Goal: Task Accomplishment & Management: Use online tool/utility

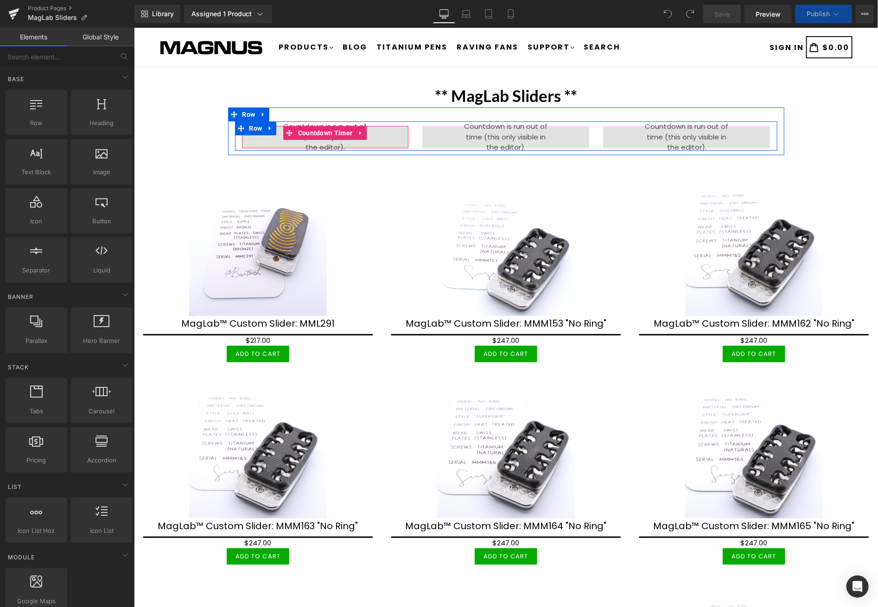
click at [320, 127] on span "Countdown Timer" at bounding box center [324, 133] width 59 height 14
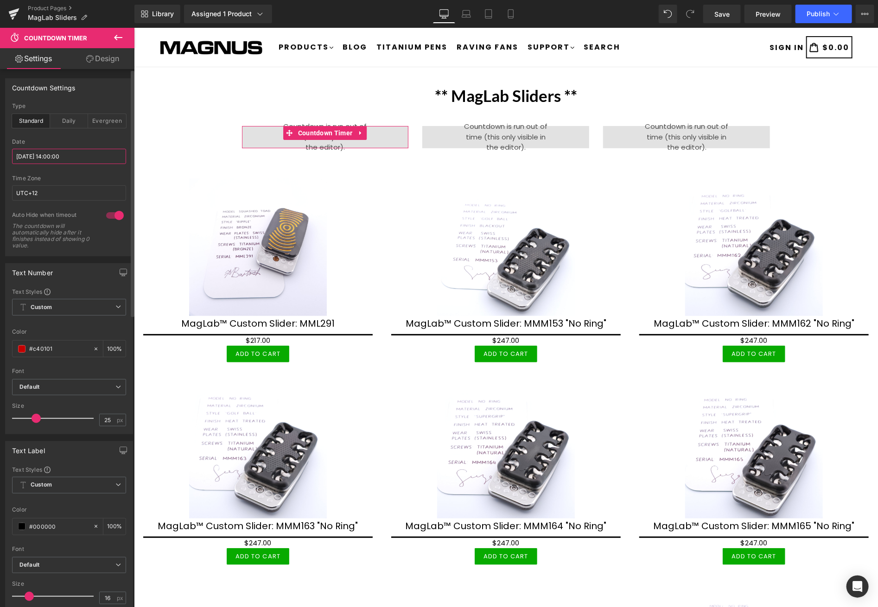
click at [53, 153] on input "2025/08/12 14:00:00" at bounding box center [69, 156] width 114 height 15
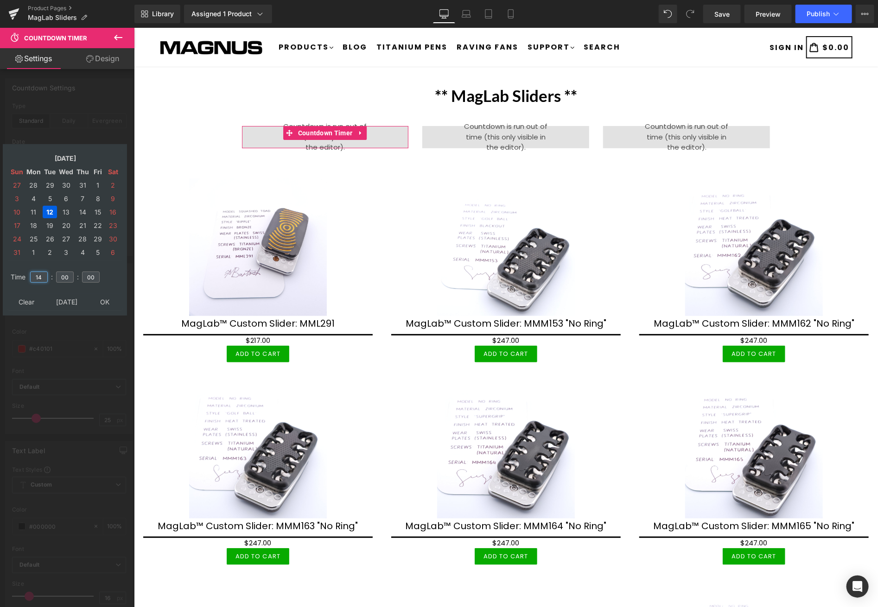
click at [43, 272] on input "14" at bounding box center [39, 277] width 18 height 11
type input "1"
type input "16"
type input "2025/08/12 16:00:00"
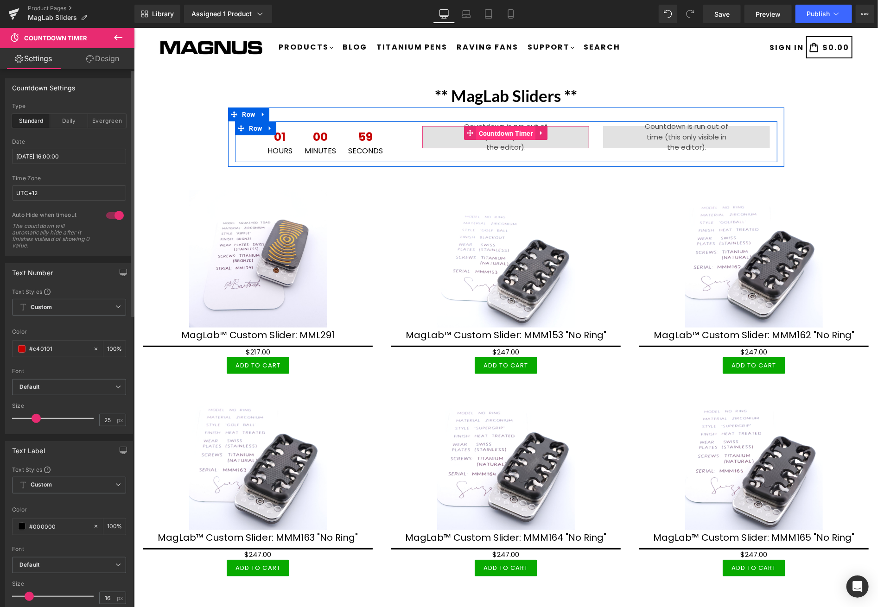
click at [508, 128] on span "Countdown Timer" at bounding box center [505, 133] width 59 height 14
click at [503, 132] on span "Countdown Timer" at bounding box center [505, 133] width 59 height 14
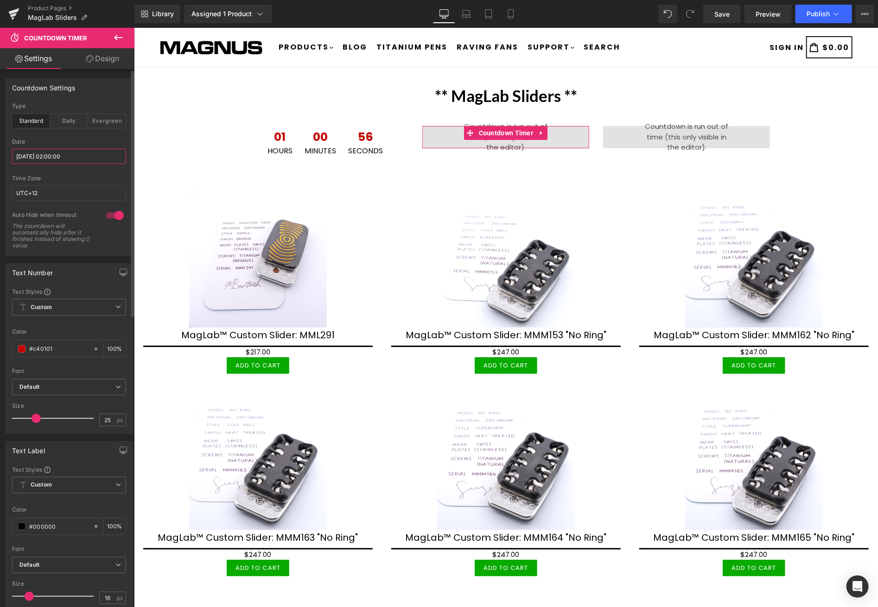
click at [76, 149] on input "2025/08/06 02:00:00" at bounding box center [69, 156] width 114 height 15
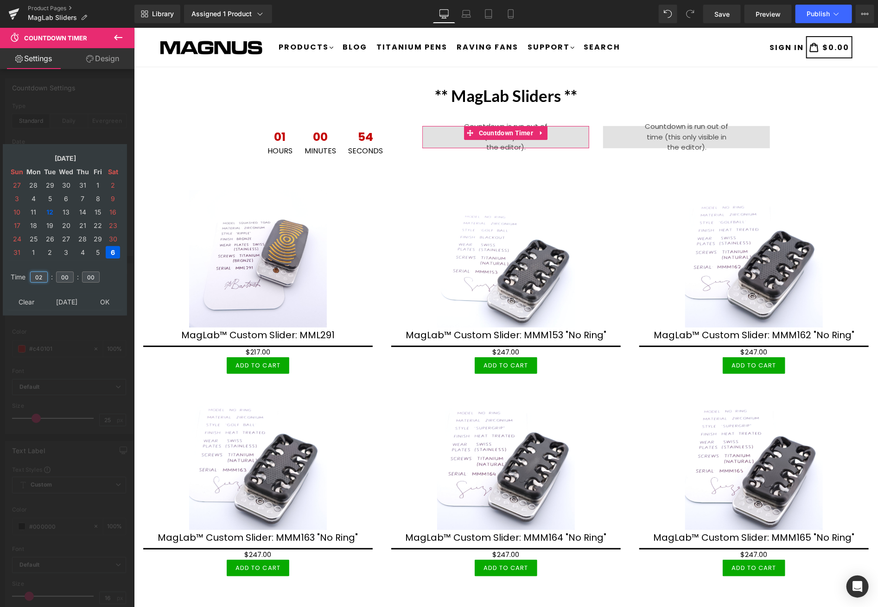
click at [45, 272] on input "02" at bounding box center [39, 277] width 18 height 11
type input "0"
type input "20"
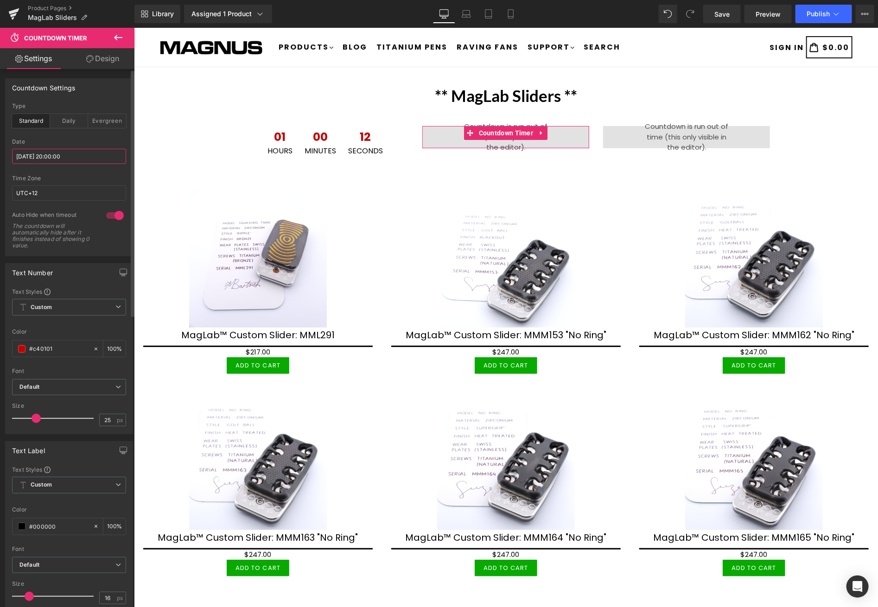
click at [97, 158] on input "2025/08/06 20:00:00" at bounding box center [69, 156] width 114 height 15
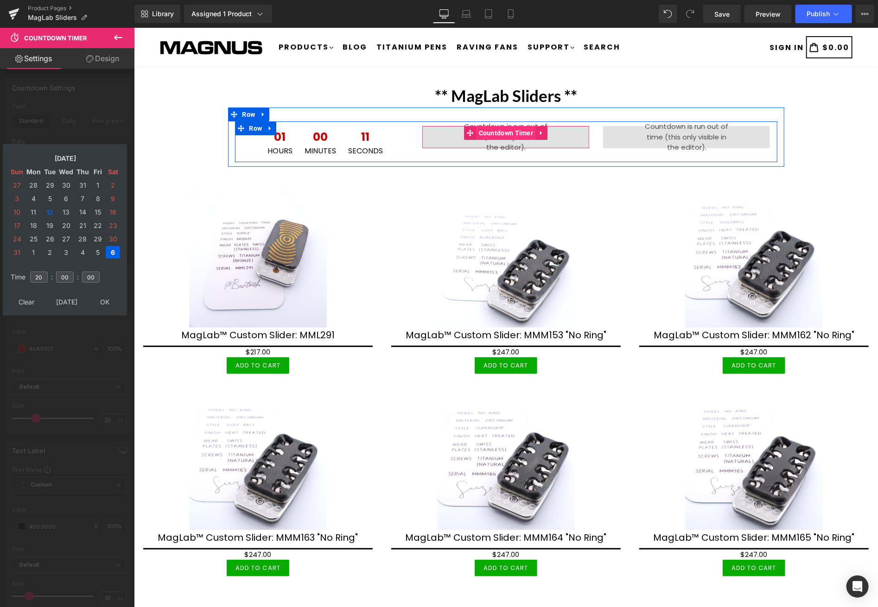
click at [509, 129] on span "Countdown Timer" at bounding box center [505, 133] width 59 height 14
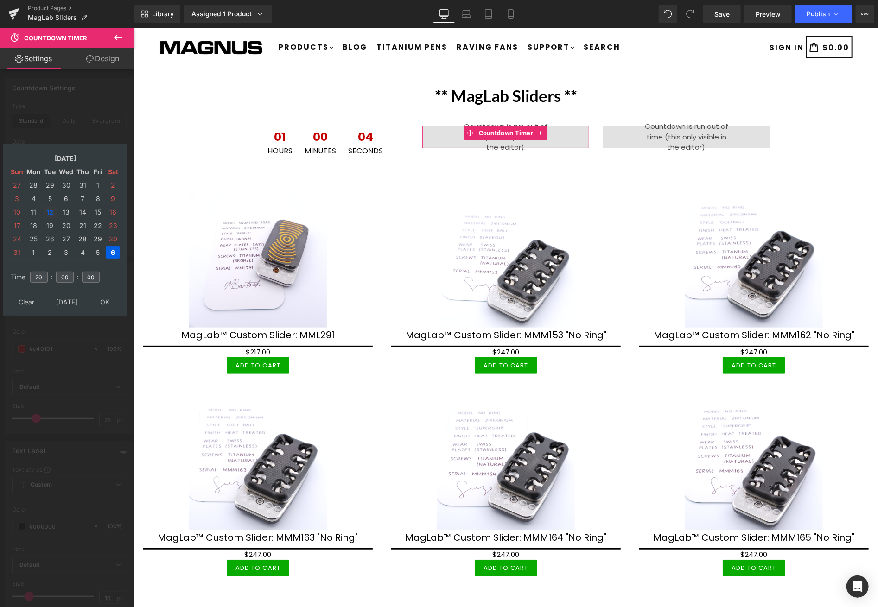
click at [50, 207] on td "12" at bounding box center [50, 212] width 14 height 13
type input "2025/08/12 20:00:00"
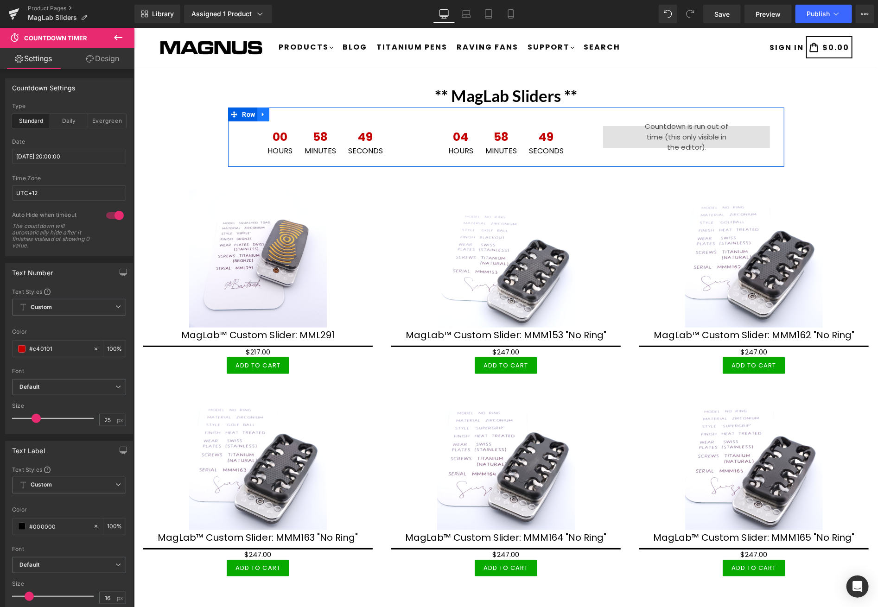
click at [260, 111] on icon at bounding box center [263, 114] width 6 height 7
click at [260, 112] on icon at bounding box center [263, 114] width 6 height 6
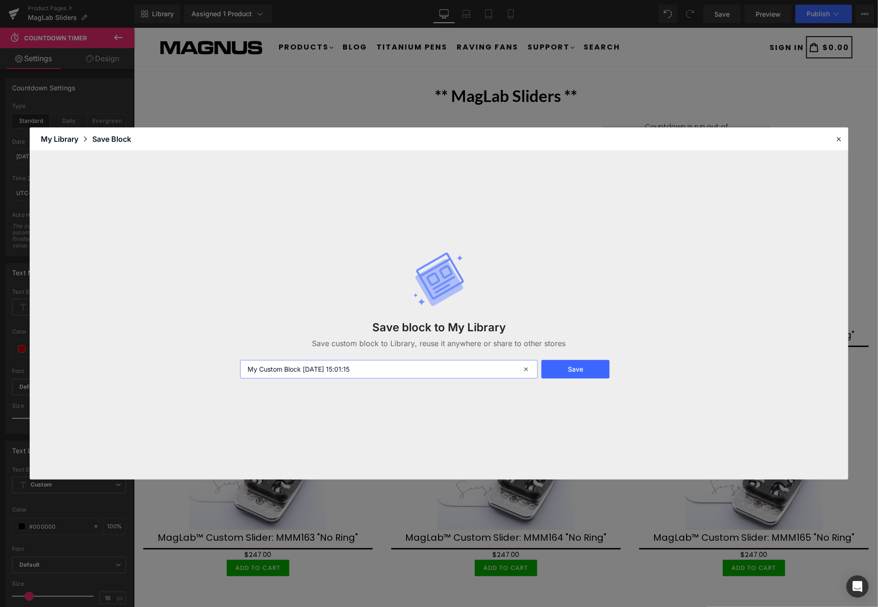
click at [385, 369] on input "My Custom Block 2025-08-12 15:01:15" at bounding box center [389, 369] width 298 height 19
click at [337, 373] on input "My Custom Block 2025-08-12 15:01:15" at bounding box center [389, 369] width 298 height 19
type input "Clock 1"
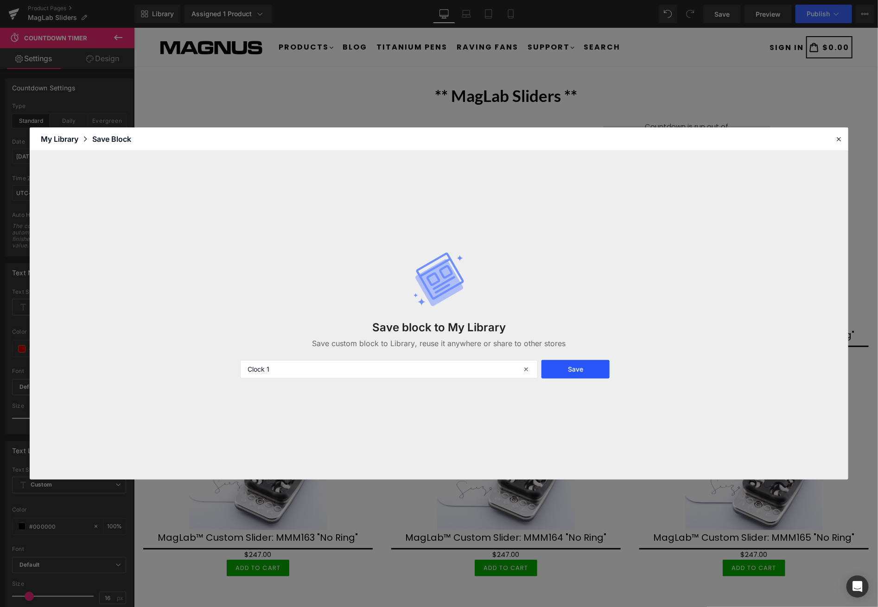
click at [581, 364] on button "Save" at bounding box center [576, 369] width 68 height 19
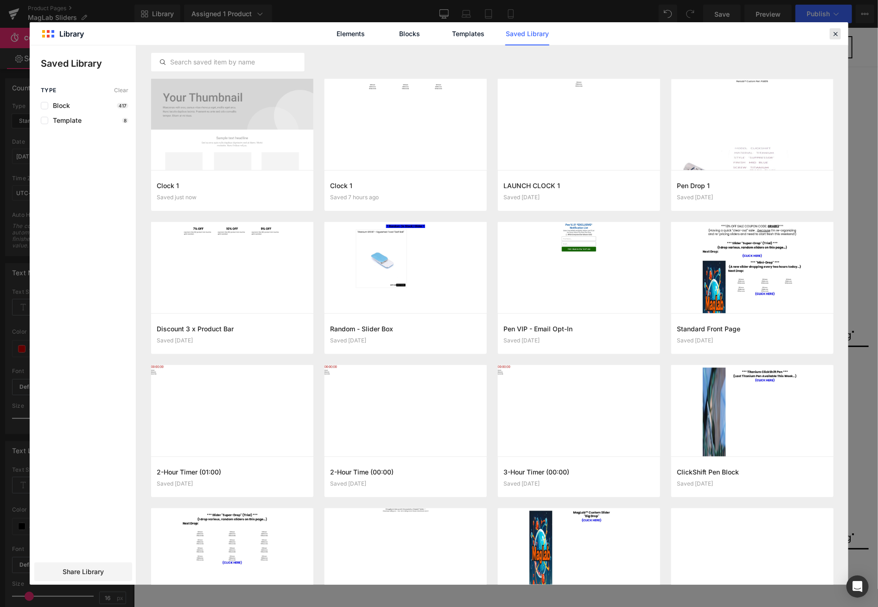
click at [836, 31] on icon at bounding box center [835, 34] width 8 height 8
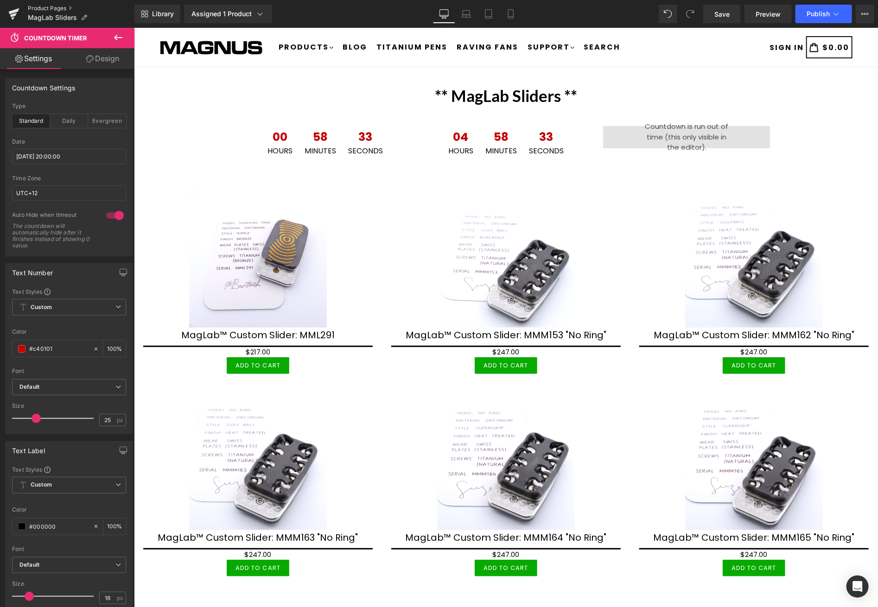
click at [53, 5] on link "Product Pages" at bounding box center [81, 8] width 107 height 7
click at [817, 14] on span "Publish" at bounding box center [818, 13] width 23 height 7
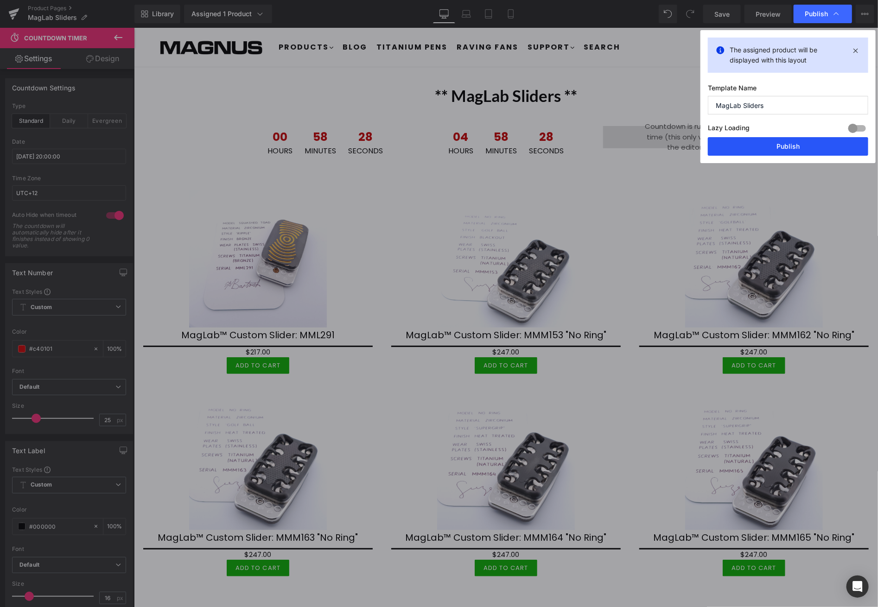
drag, startPoint x: 793, startPoint y: 144, endPoint x: 256, endPoint y: 169, distance: 538.5
click at [793, 144] on button "Publish" at bounding box center [788, 146] width 160 height 19
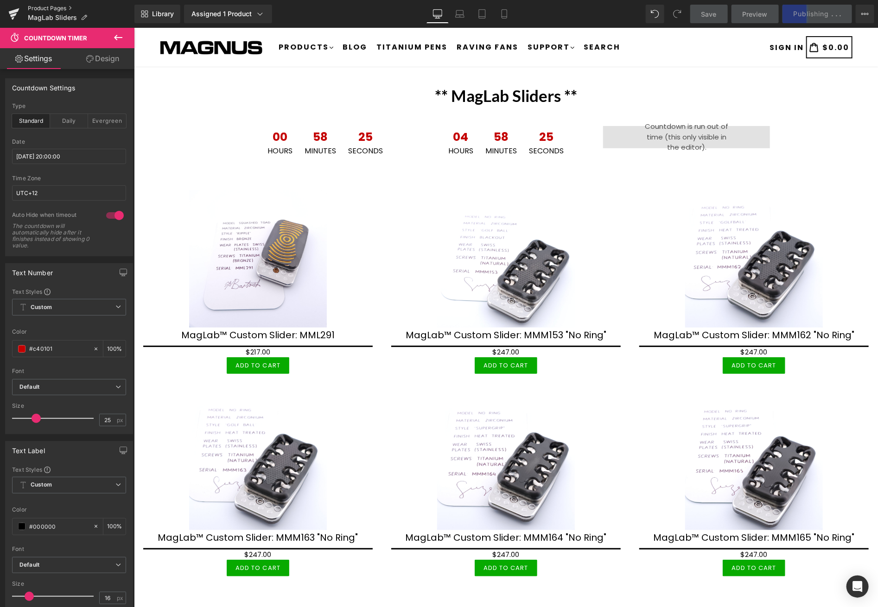
click at [49, 6] on link "Product Pages" at bounding box center [81, 8] width 107 height 7
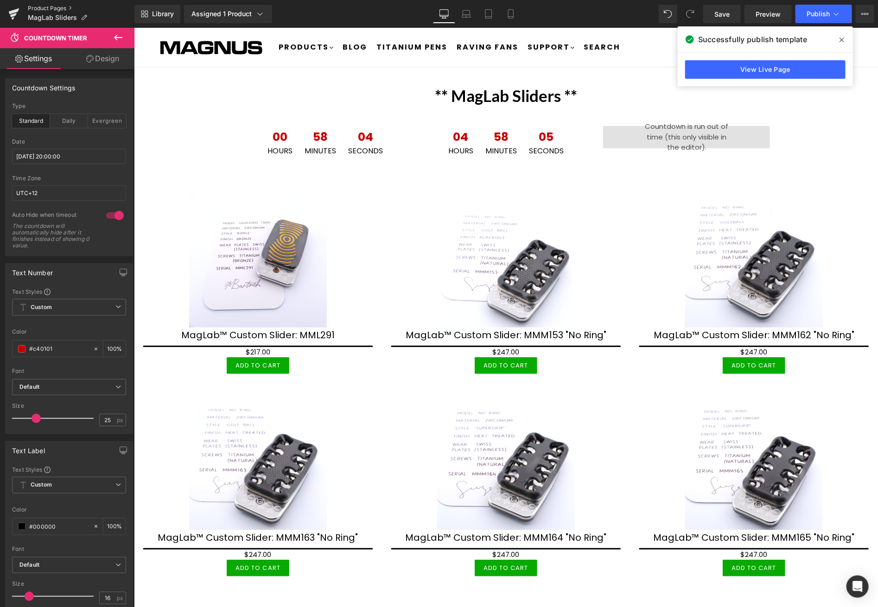
click at [57, 5] on link "Product Pages" at bounding box center [81, 8] width 107 height 7
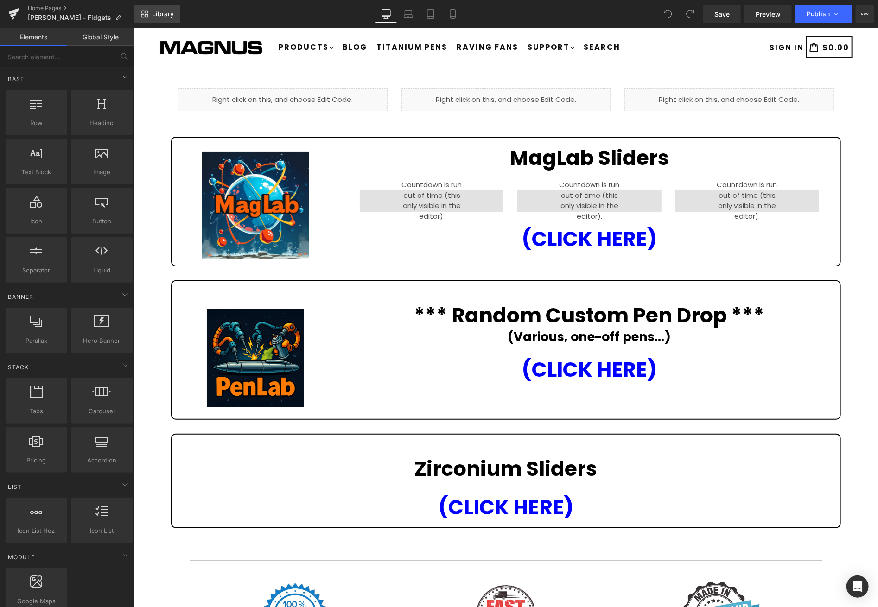
click at [163, 13] on span "Library" at bounding box center [163, 14] width 22 height 8
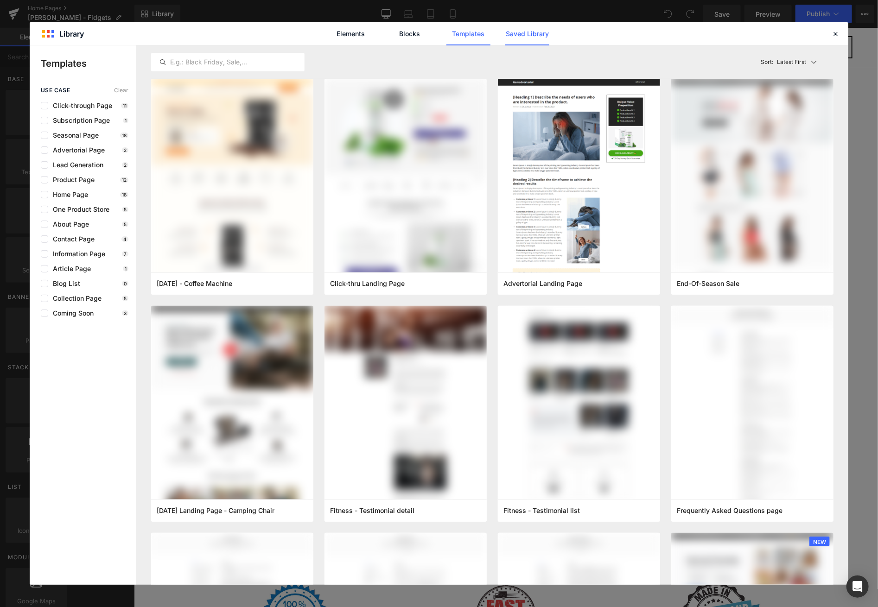
click at [527, 30] on link "Saved Library" at bounding box center [527, 33] width 44 height 23
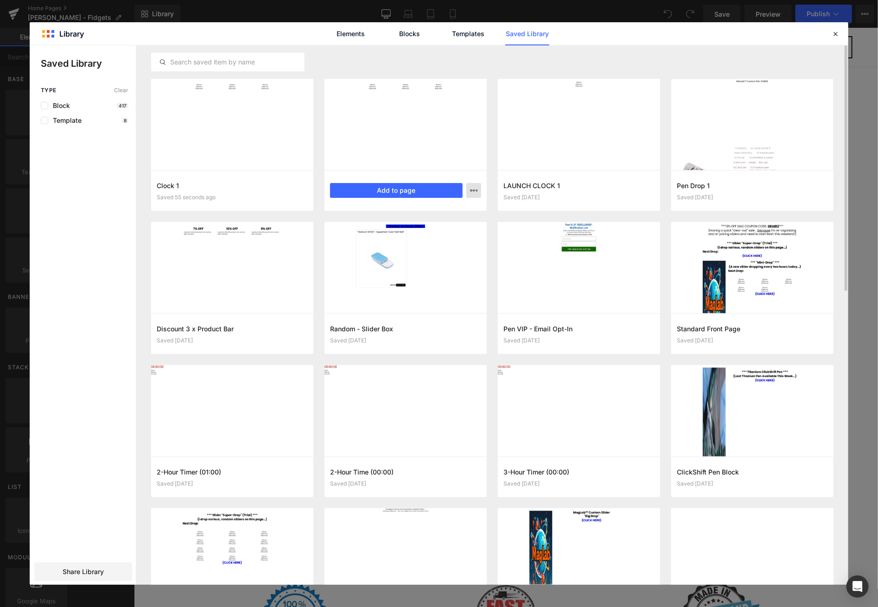
click at [477, 187] on icon "button" at bounding box center [473, 190] width 7 height 7
click at [407, 230] on p "Delete" at bounding box center [403, 231] width 19 height 8
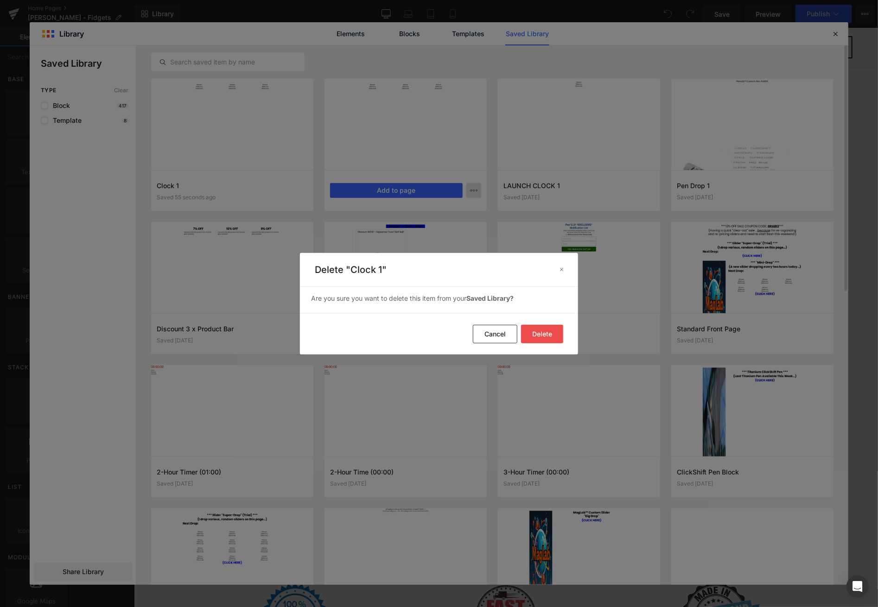
click at [545, 328] on button "Delete" at bounding box center [542, 334] width 42 height 19
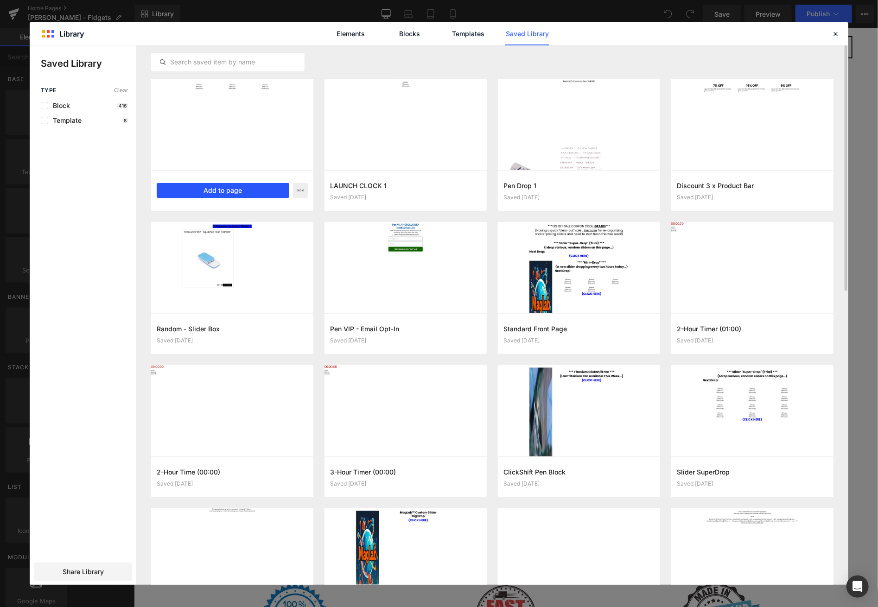
click at [251, 194] on button "Add to page" at bounding box center [223, 190] width 133 height 15
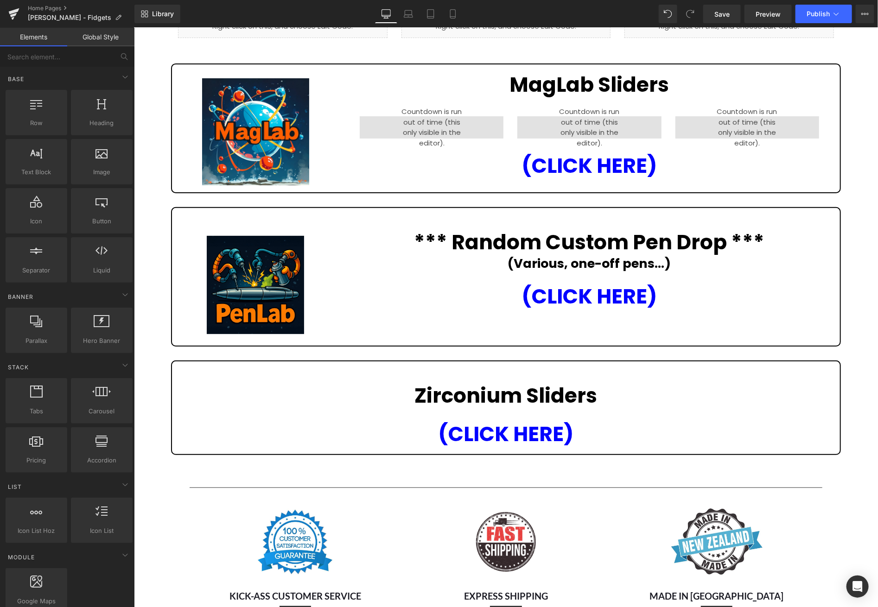
scroll to position [48, 0]
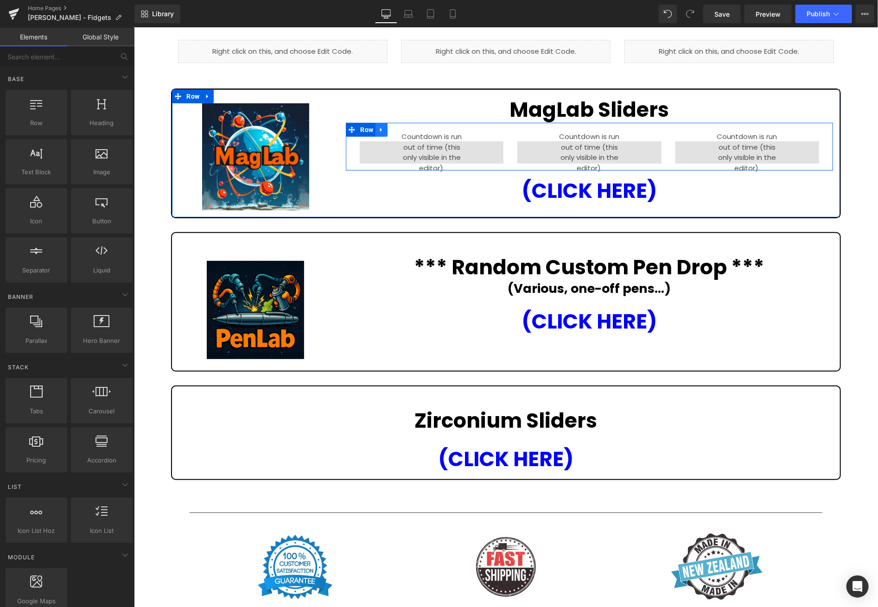
click at [380, 128] on icon at bounding box center [381, 130] width 2 height 4
click at [403, 126] on icon at bounding box center [405, 129] width 6 height 6
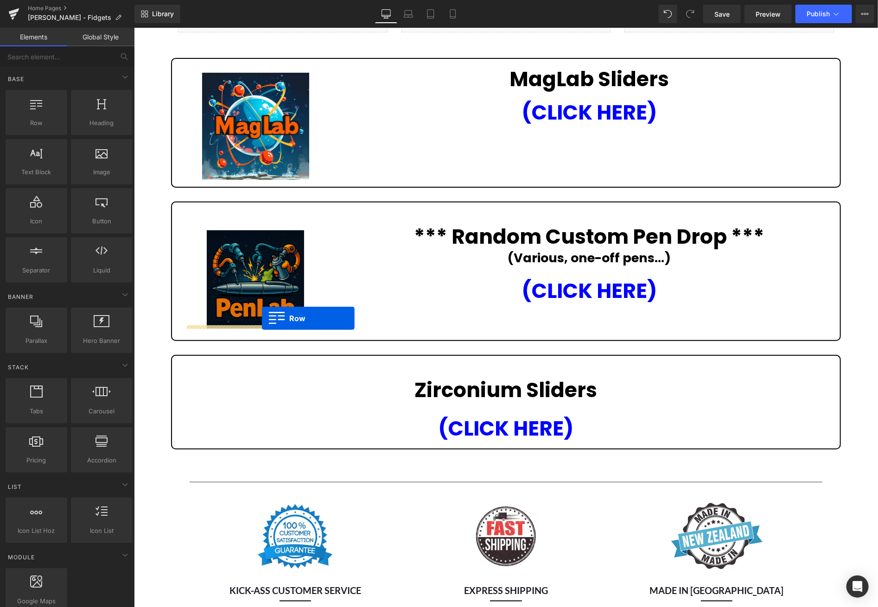
scroll to position [0, 0]
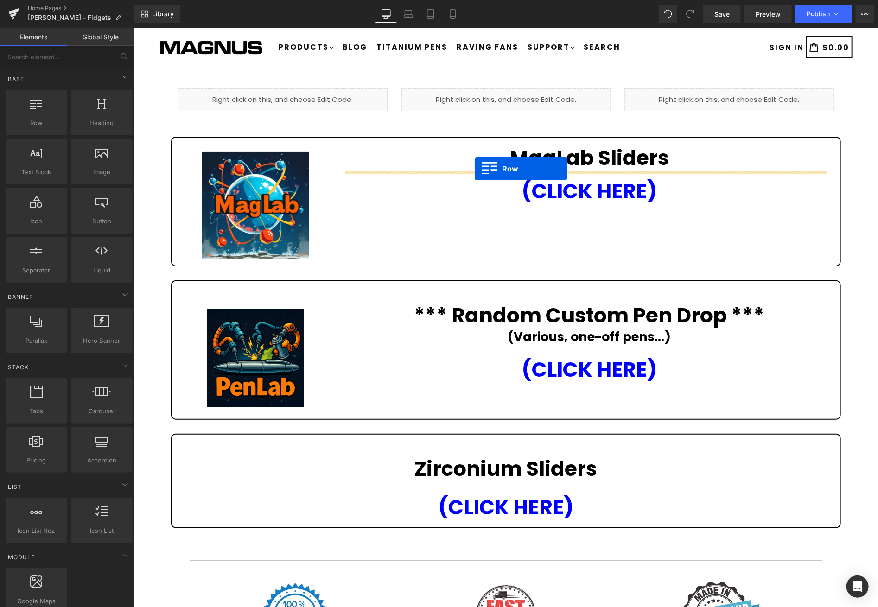
drag, startPoint x: 231, startPoint y: 408, endPoint x: 473, endPoint y: 169, distance: 340.0
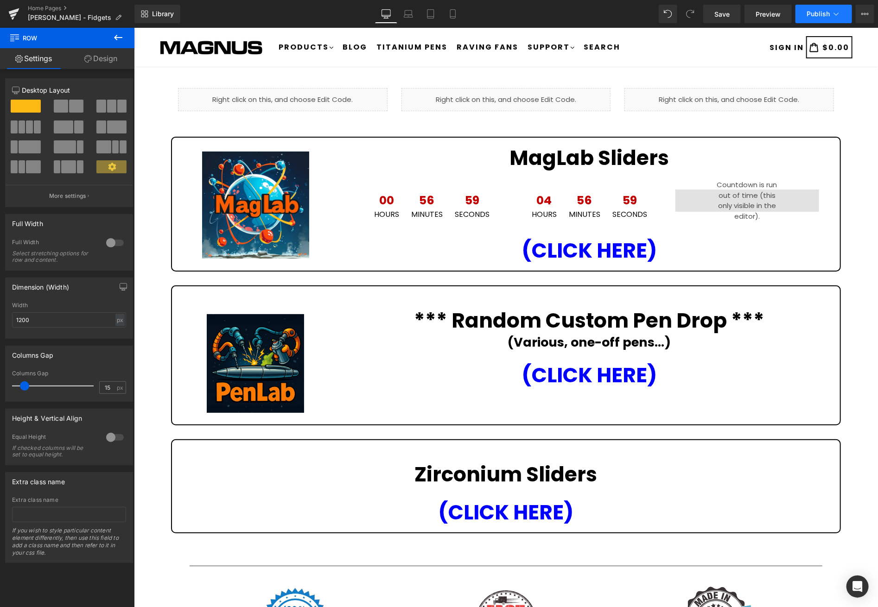
click at [812, 15] on span "Publish" at bounding box center [818, 13] width 23 height 7
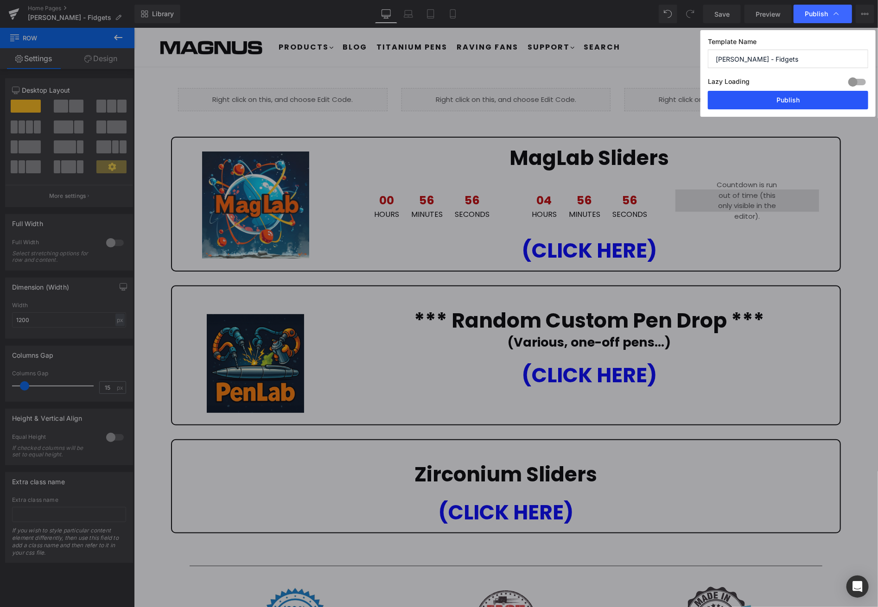
click at [804, 102] on button "Publish" at bounding box center [788, 100] width 160 height 19
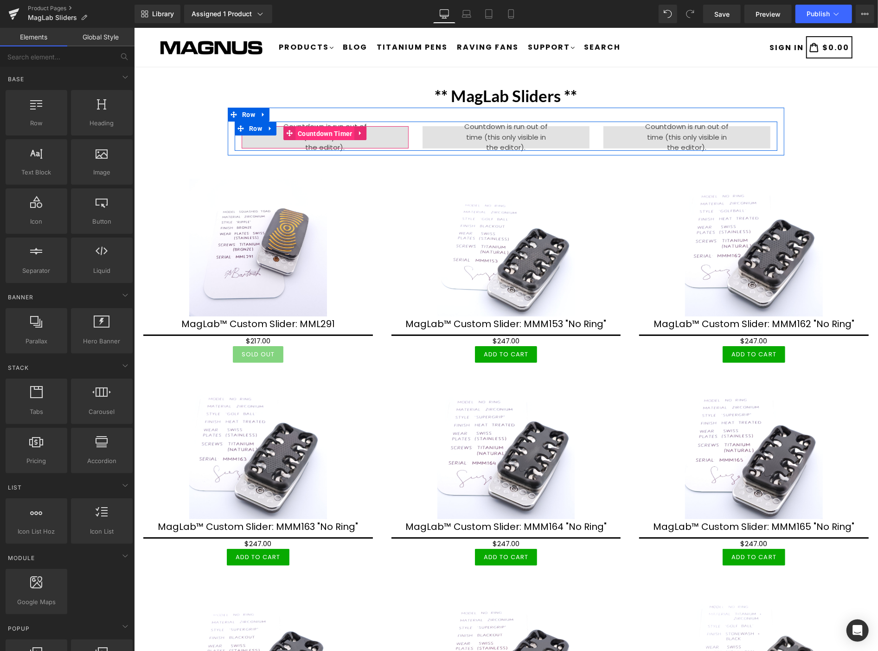
click at [319, 130] on span "Countdown Timer" at bounding box center [324, 133] width 59 height 14
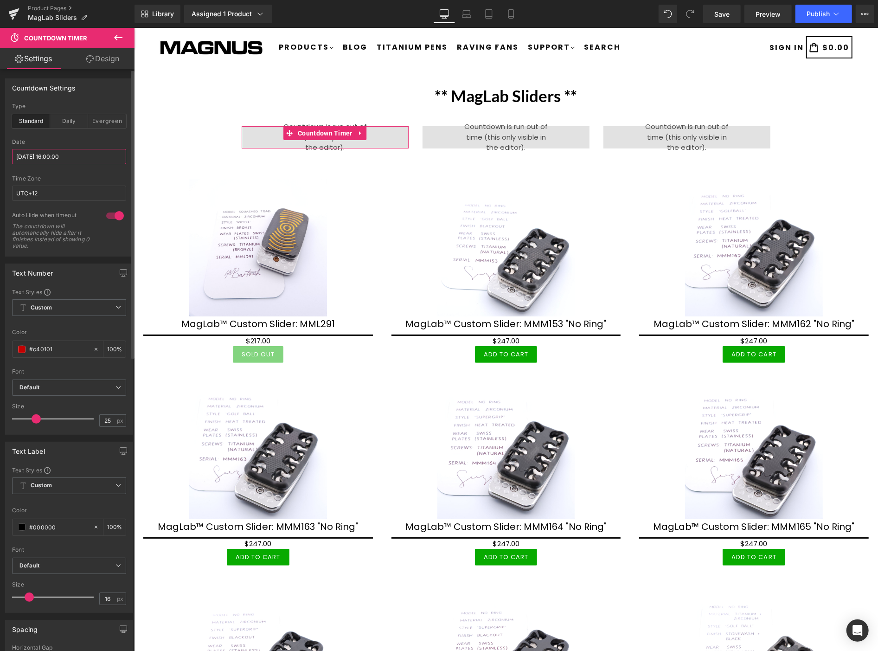
click at [89, 155] on input "[DATE] 16:00:00" at bounding box center [69, 156] width 114 height 15
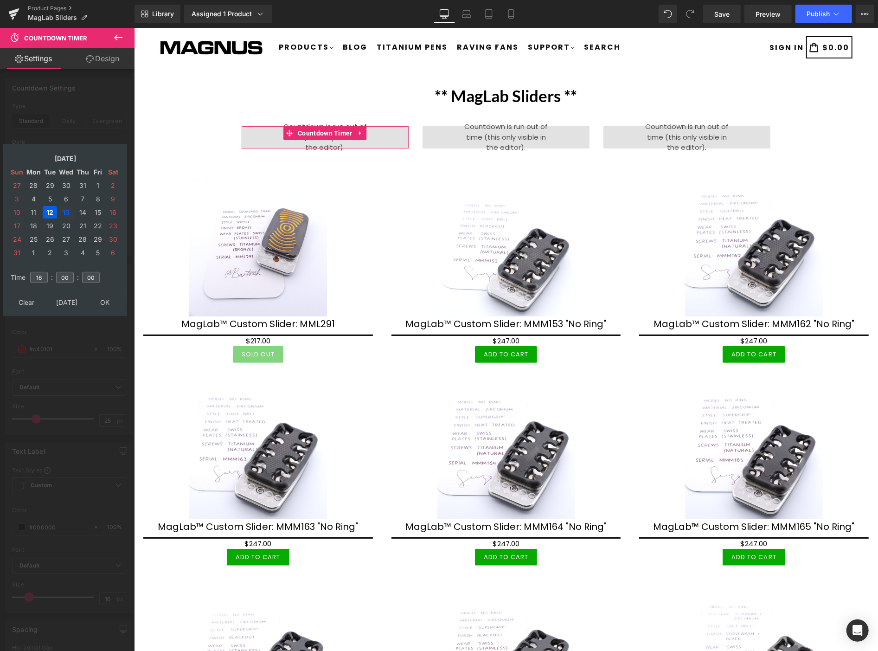
click at [66, 209] on td "13" at bounding box center [66, 212] width 16 height 13
click at [43, 272] on input "16" at bounding box center [39, 277] width 18 height 11
type input "1"
type input "10"
type input "2025/08/13 10:00:00"
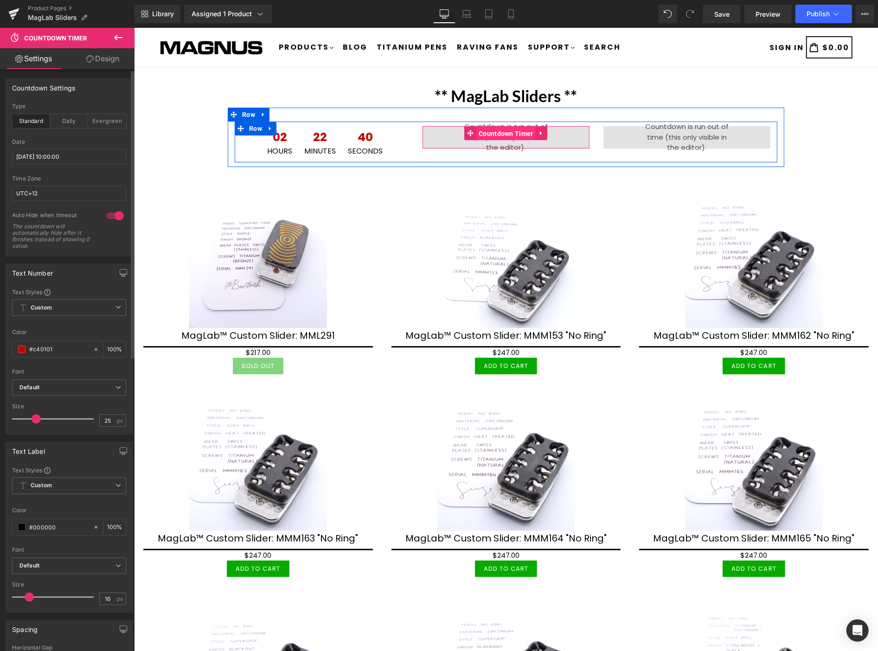
click at [494, 131] on span "Countdown Timer" at bounding box center [505, 133] width 59 height 14
click at [500, 131] on span "Countdown Timer" at bounding box center [505, 133] width 59 height 14
click at [504, 130] on span "Countdown Timer" at bounding box center [505, 133] width 59 height 14
click at [488, 128] on span "Countdown Timer" at bounding box center [505, 133] width 59 height 14
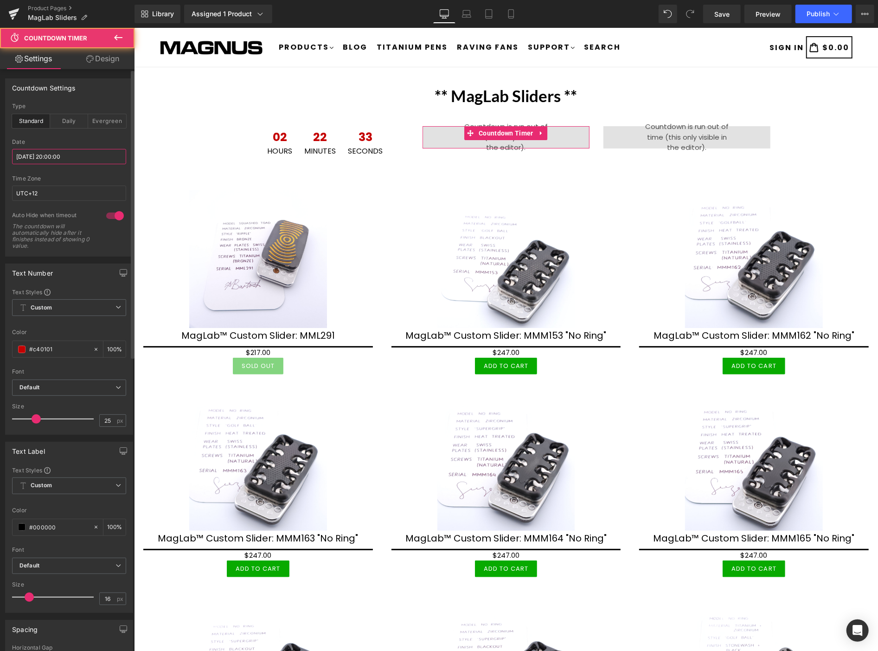
click at [74, 152] on input "[DATE] 20:00:00" at bounding box center [69, 156] width 114 height 15
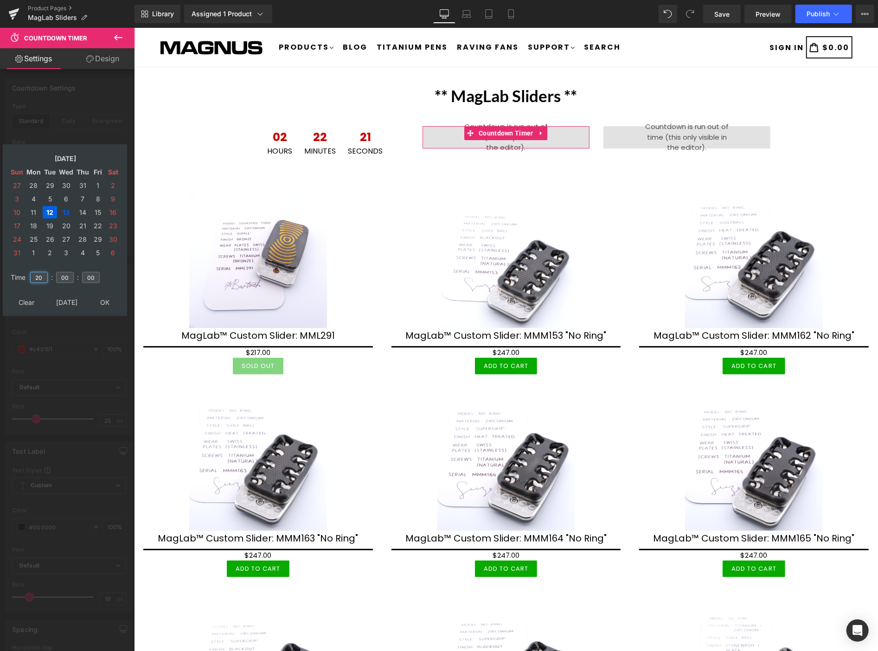
click at [43, 274] on input "20" at bounding box center [39, 277] width 18 height 11
click at [66, 206] on td "13" at bounding box center [66, 212] width 16 height 13
click at [43, 272] on input "20" at bounding box center [39, 277] width 18 height 11
type input "2"
type input "16"
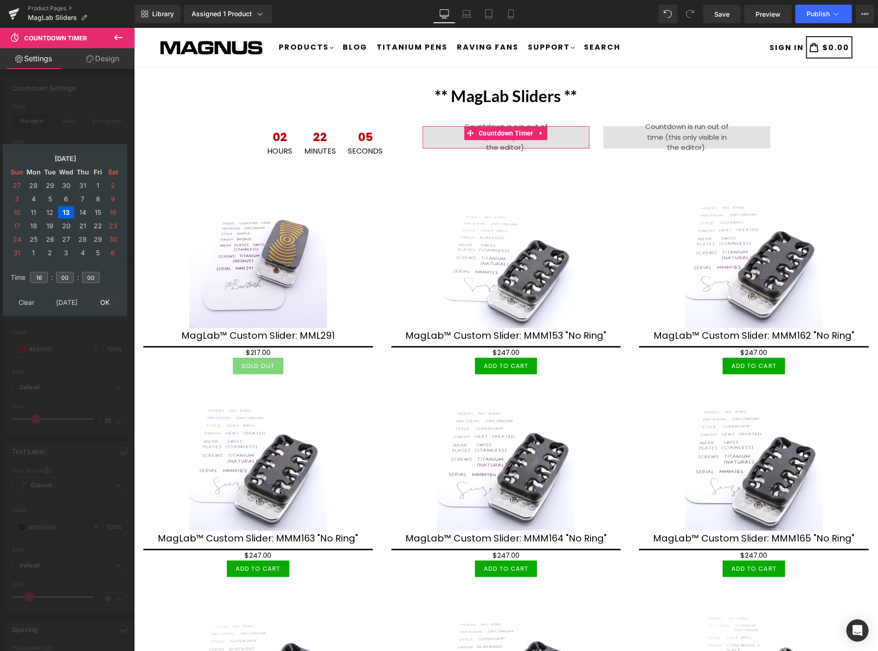
type input "2025/08/13 16:00:00"
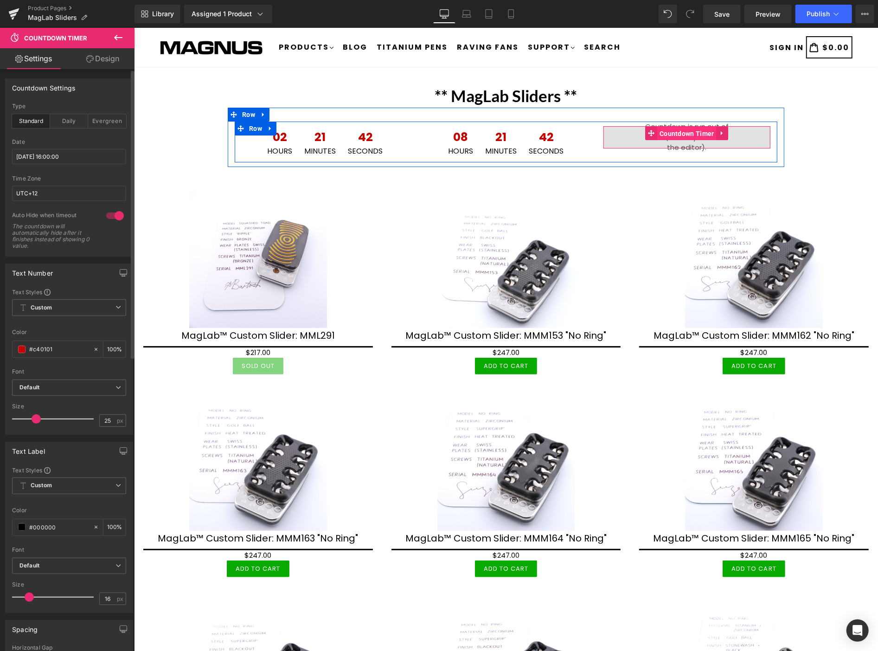
click at [678, 134] on span "Countdown Timer" at bounding box center [686, 133] width 59 height 14
click at [679, 131] on span "Countdown Timer" at bounding box center [686, 133] width 59 height 14
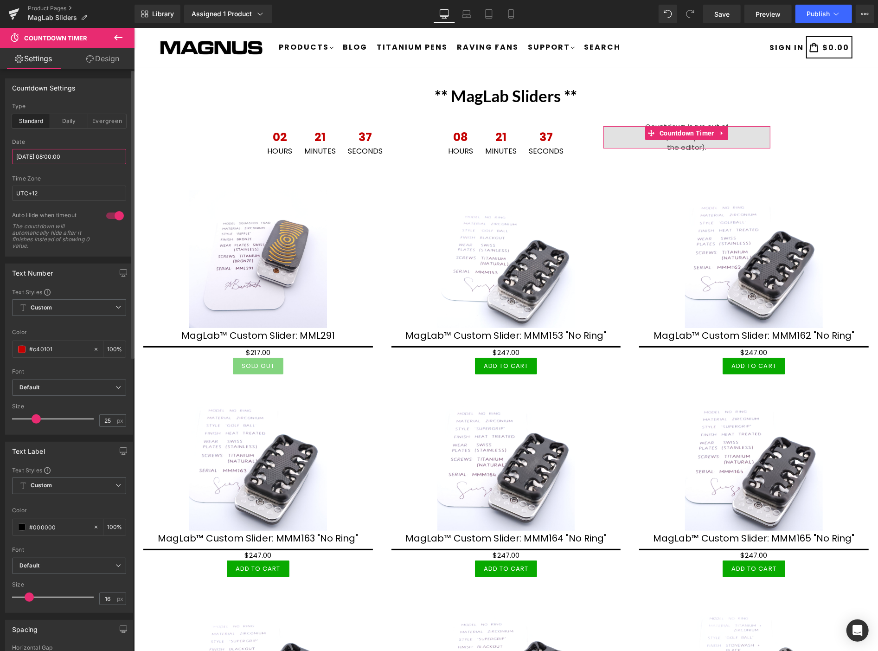
click at [83, 151] on input "2025/08/06 08:00:00" at bounding box center [69, 156] width 114 height 15
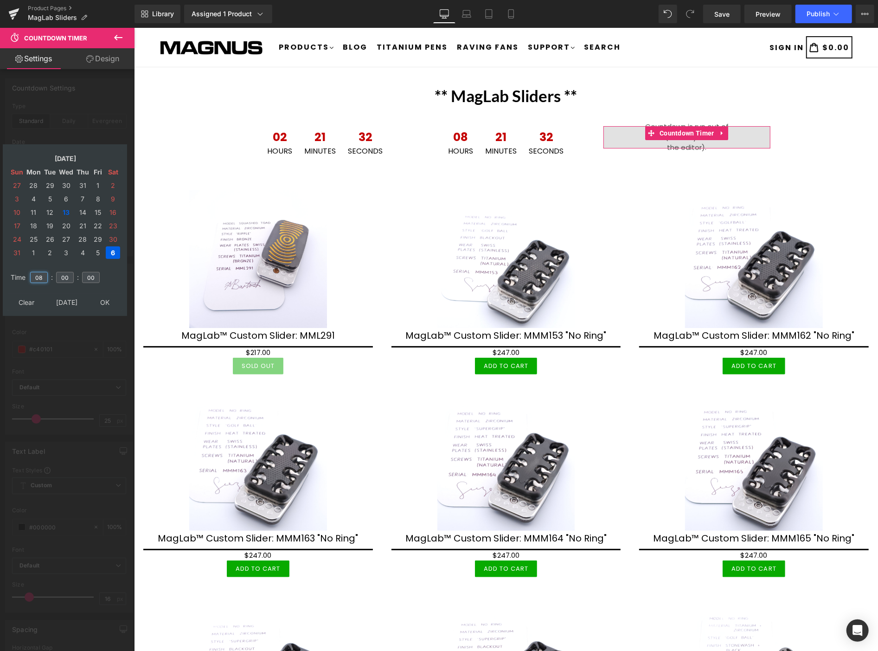
click at [40, 273] on input "08" at bounding box center [39, 277] width 18 height 11
type input "0"
type input "20"
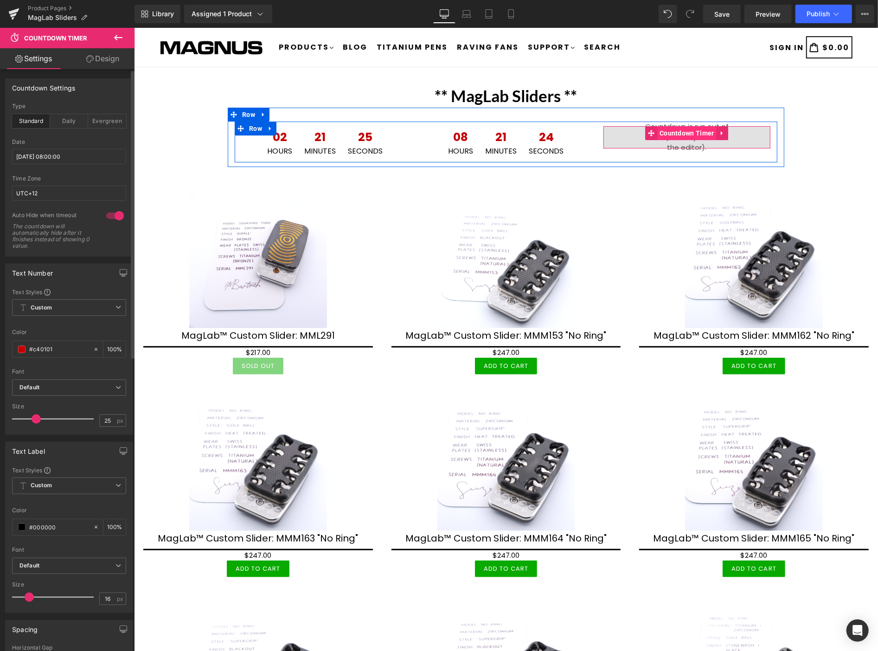
click at [689, 128] on span "Countdown Timer" at bounding box center [686, 133] width 59 height 14
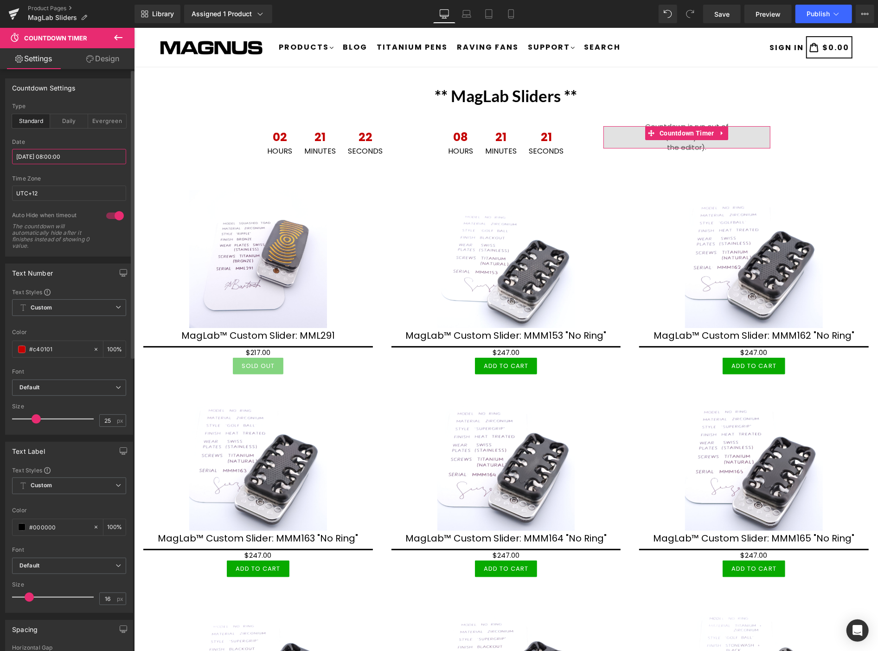
click at [53, 152] on input "2025/08/06 08:00:00" at bounding box center [69, 156] width 114 height 15
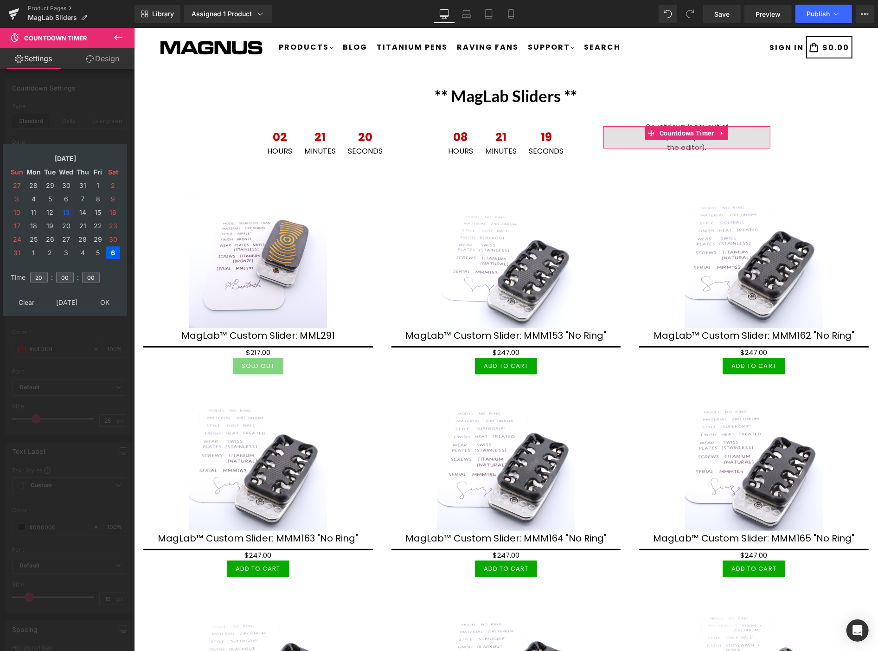
click at [67, 209] on td "13" at bounding box center [66, 212] width 16 height 13
click at [42, 275] on input "20" at bounding box center [39, 277] width 18 height 11
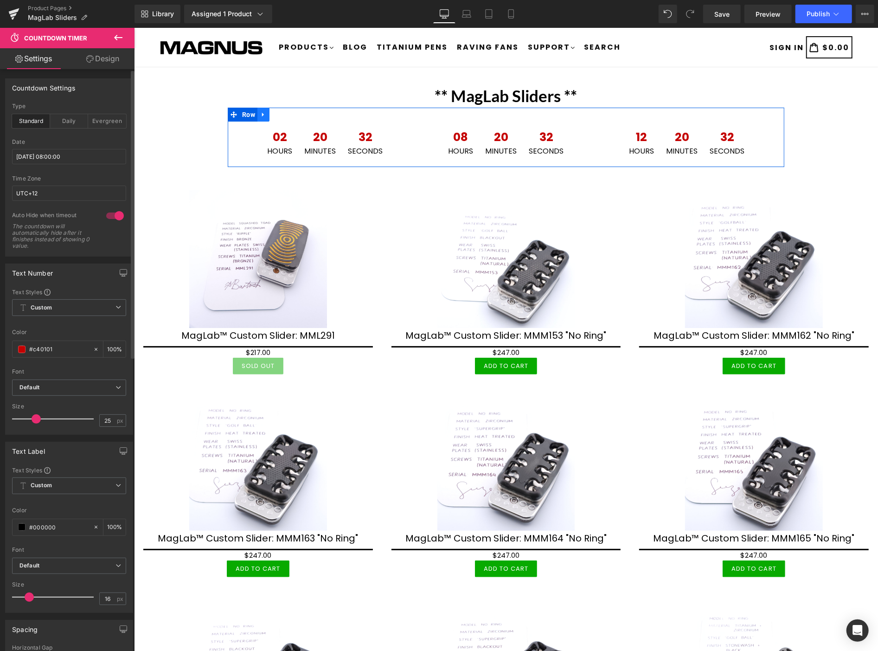
click at [260, 113] on icon at bounding box center [263, 114] width 6 height 7
click at [272, 111] on icon at bounding box center [275, 114] width 6 height 6
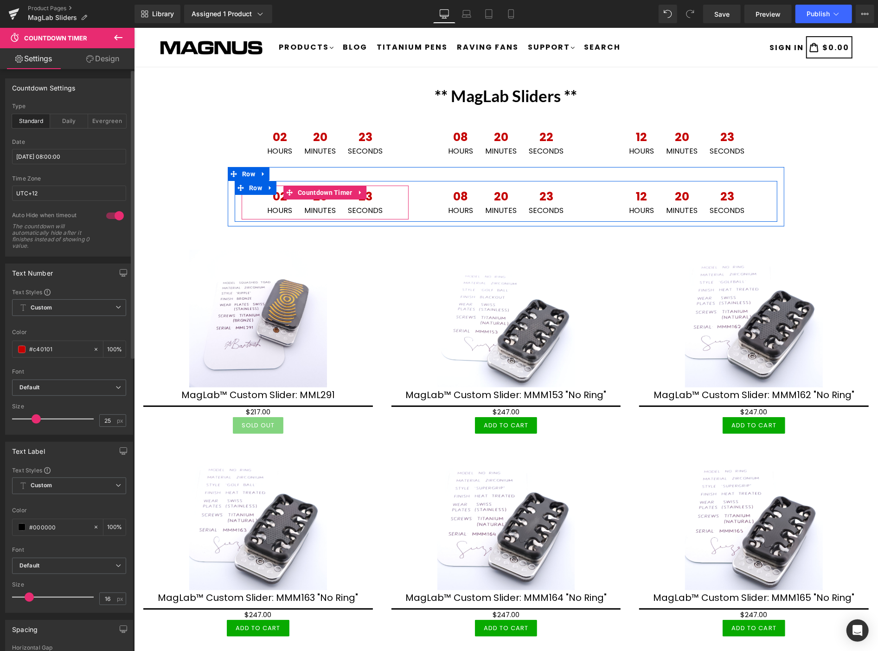
click at [300, 209] on div "20 Minutes" at bounding box center [320, 202] width 42 height 34
click at [267, 184] on icon at bounding box center [270, 187] width 6 height 7
click at [291, 186] on icon at bounding box center [294, 187] width 6 height 6
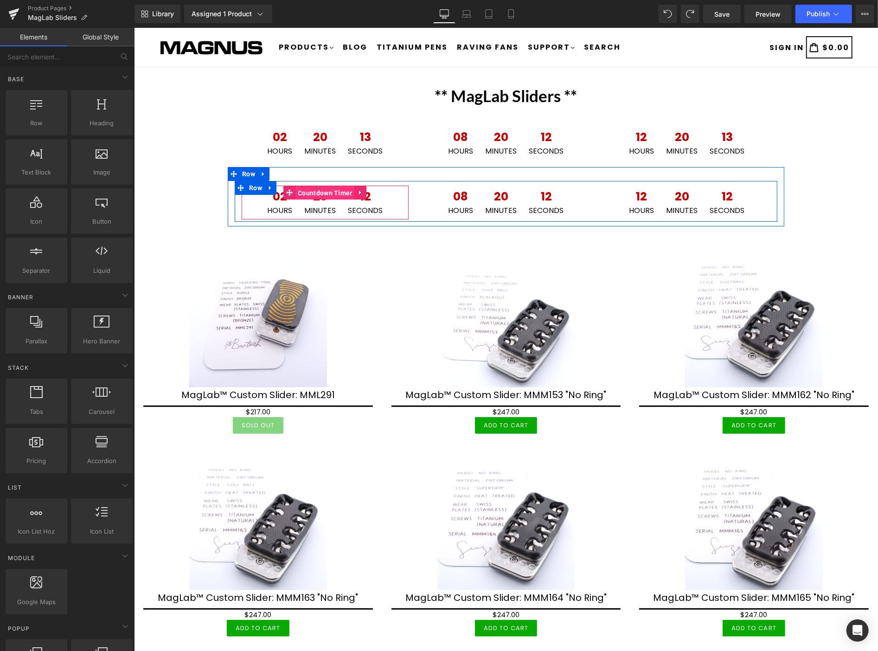
click at [316, 188] on span "Countdown Timer" at bounding box center [324, 192] width 59 height 14
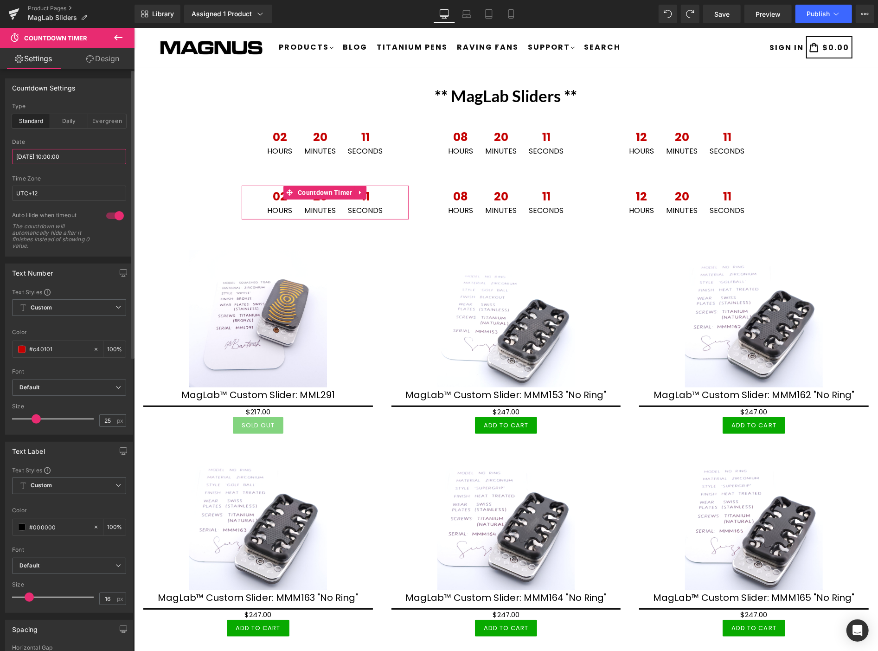
click at [86, 156] on input "2025/08/13 10:00:00" at bounding box center [69, 156] width 114 height 15
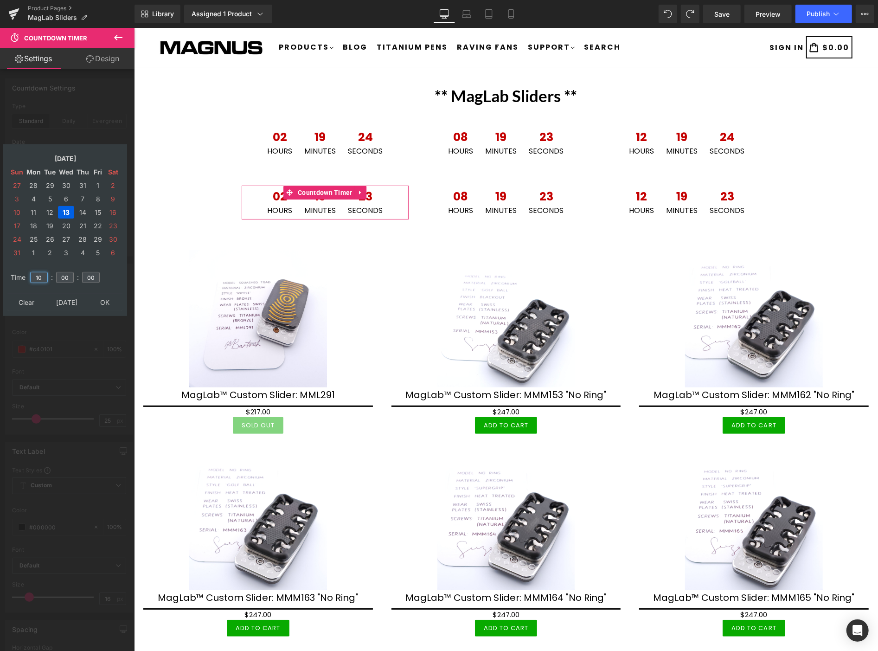
click at [44, 276] on input "10" at bounding box center [39, 277] width 18 height 11
click at [82, 207] on td "14" at bounding box center [82, 212] width 15 height 13
click at [43, 274] on input "10" at bounding box center [39, 277] width 18 height 11
type input "1"
type input "4"
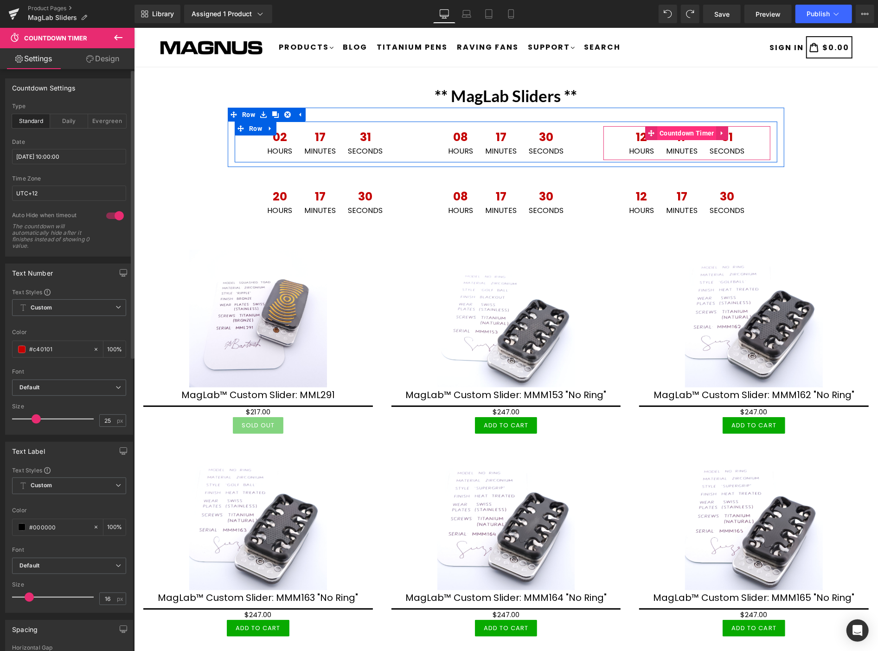
click at [668, 133] on span "Countdown Timer" at bounding box center [686, 133] width 59 height 14
click at [671, 133] on span "Countdown Timer" at bounding box center [686, 133] width 59 height 14
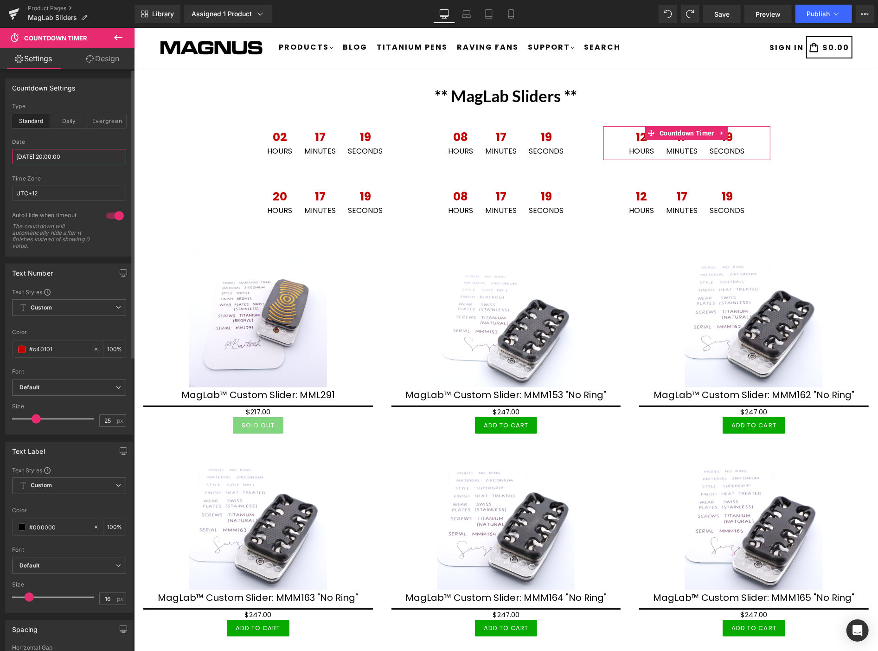
click at [104, 156] on input "2025/08/13 20:00:00" at bounding box center [69, 156] width 114 height 15
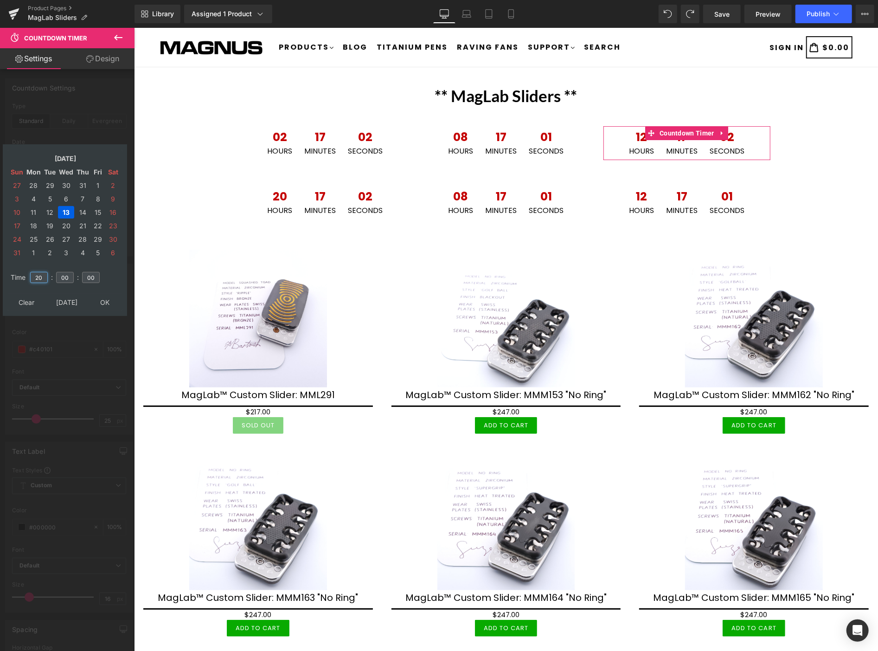
click at [40, 272] on input "20" at bounding box center [39, 277] width 18 height 11
click at [44, 273] on input "20" at bounding box center [39, 277] width 18 height 11
type input "22"
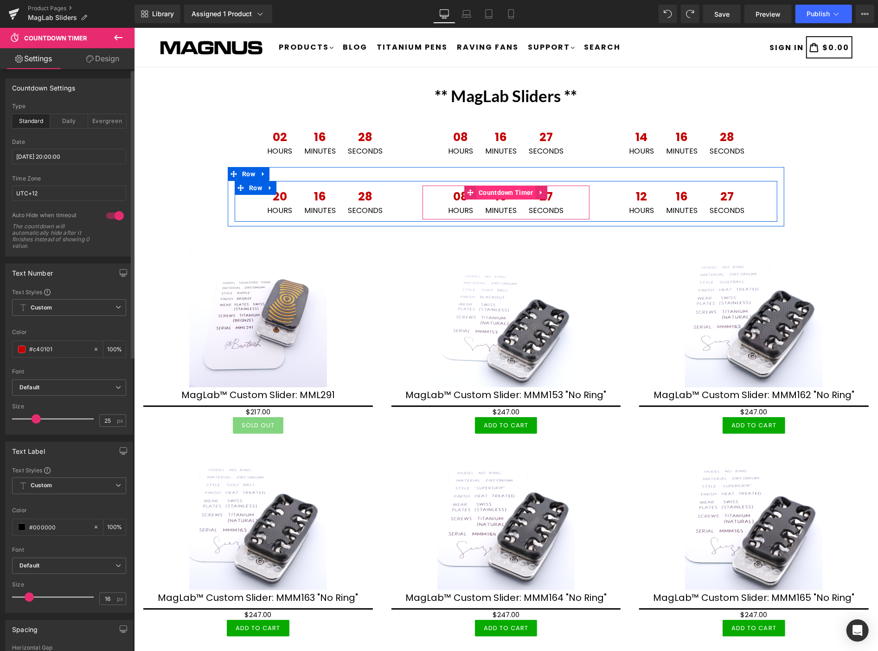
click at [492, 193] on span "Countdown Timer" at bounding box center [505, 192] width 59 height 14
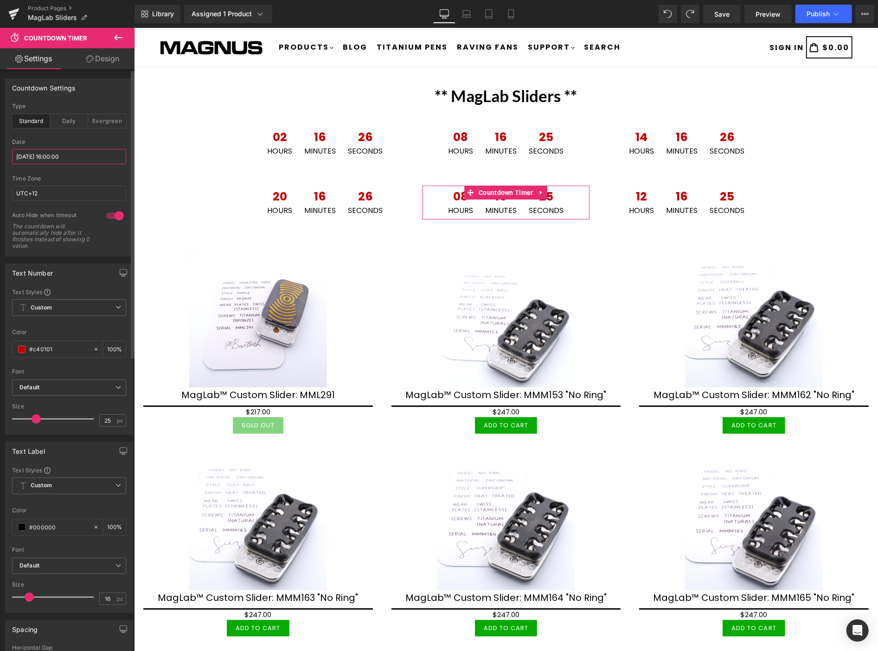
click at [77, 154] on input "2025/08/13 16:00:00" at bounding box center [69, 156] width 114 height 15
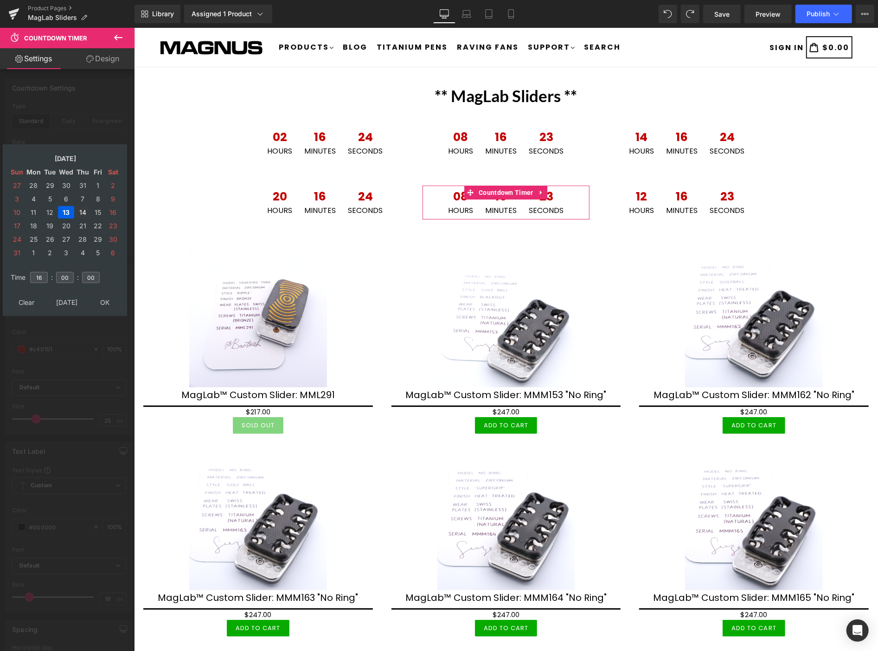
click at [77, 209] on td "14" at bounding box center [82, 212] width 15 height 13
click at [44, 272] on input "16" at bounding box center [39, 277] width 18 height 11
type input "1"
type input "10"
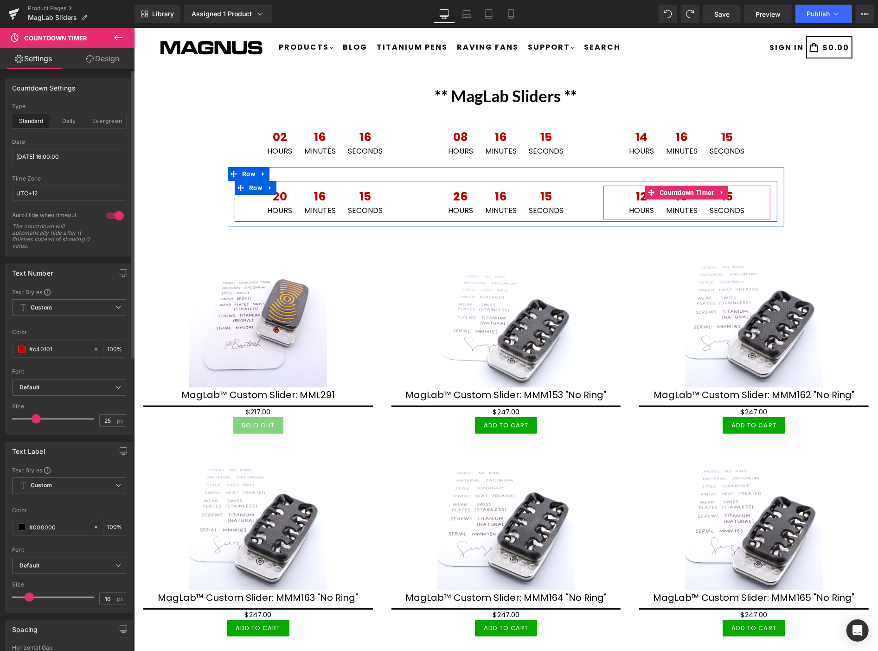
click at [660, 206] on div "16 Minutes" at bounding box center [681, 202] width 42 height 34
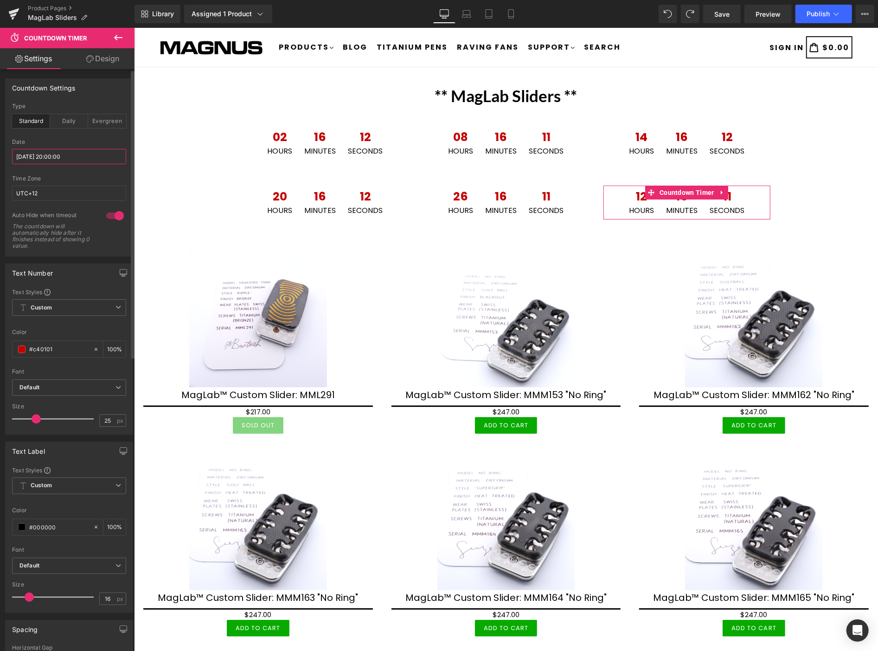
click at [77, 156] on input "2025/08/13 20:00:00" at bounding box center [69, 156] width 114 height 15
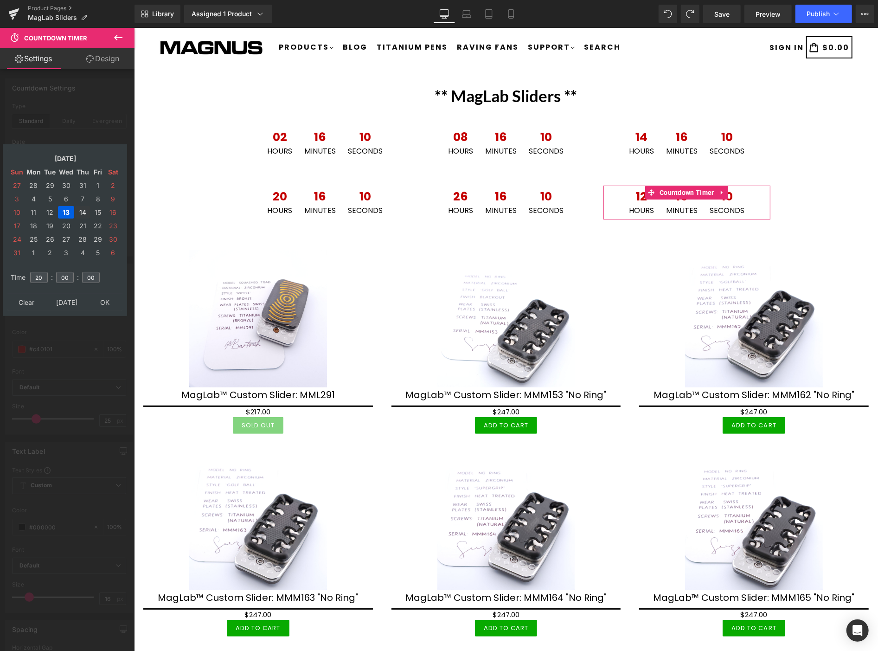
click at [82, 206] on td "14" at bounding box center [82, 212] width 15 height 13
click at [45, 272] on input "20" at bounding box center [39, 277] width 18 height 11
type input "2"
type input "16"
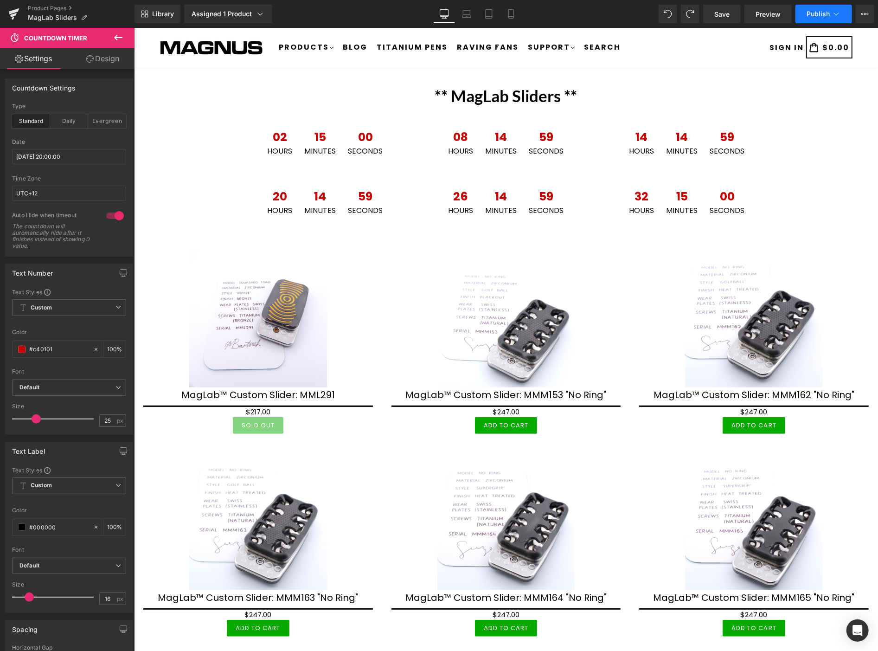
click at [818, 12] on span "Publish" at bounding box center [817, 13] width 23 height 7
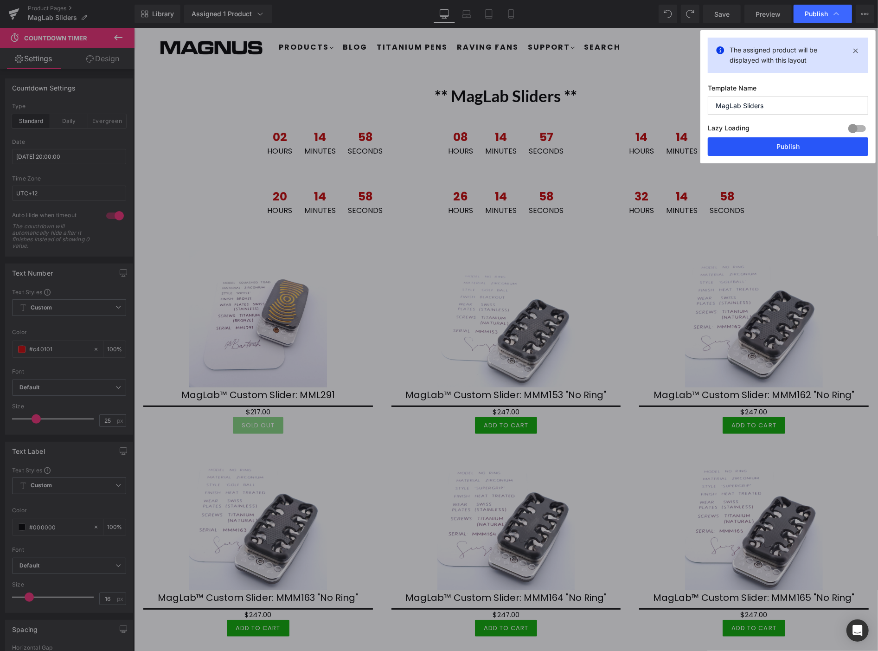
drag, startPoint x: 807, startPoint y: 146, endPoint x: 391, endPoint y: 86, distance: 420.2
click at [807, 146] on button "Publish" at bounding box center [788, 146] width 160 height 19
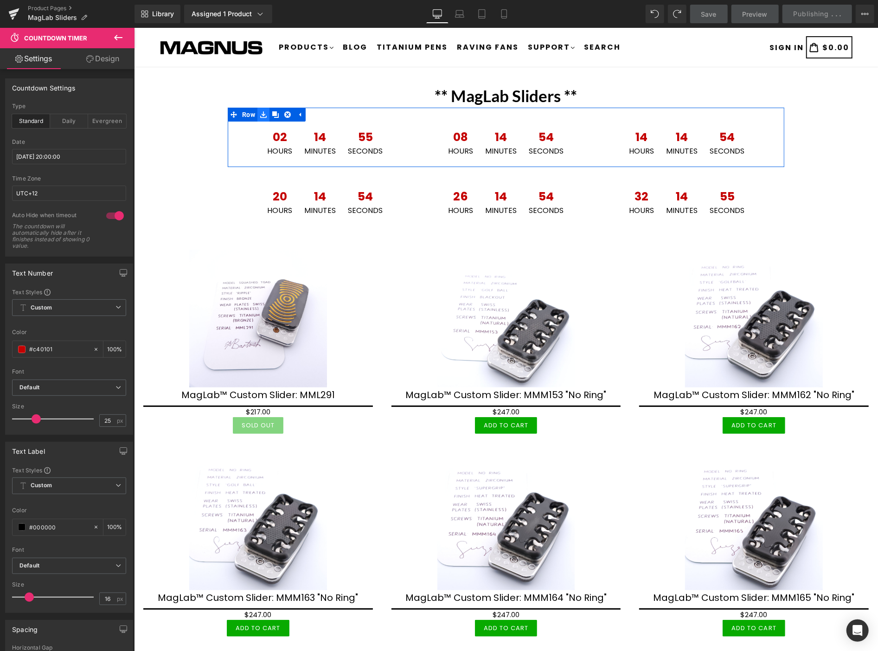
click at [260, 113] on icon at bounding box center [263, 114] width 6 height 6
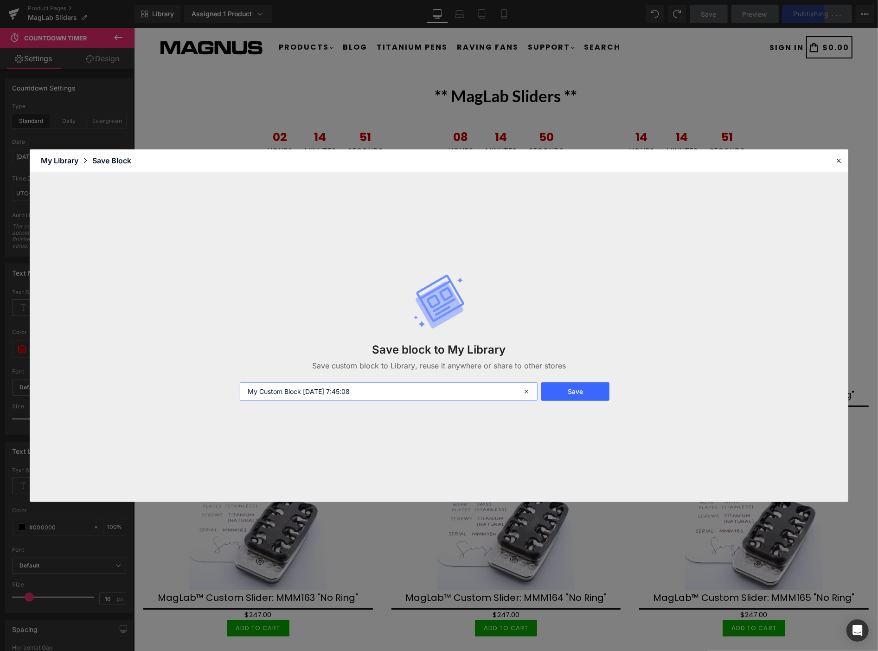
drag, startPoint x: 406, startPoint y: 393, endPoint x: 221, endPoint y: 390, distance: 184.6
click at [221, 390] on div "Save block to My Library Save custom block to Library, reuse it anywhere or sha…" at bounding box center [439, 337] width 818 height 329
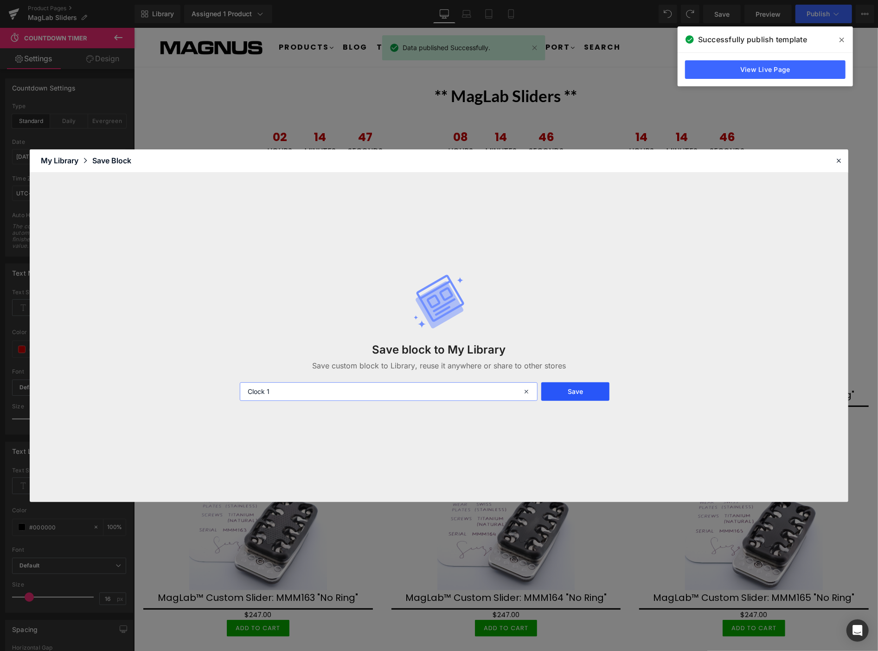
type input "Clock 1"
click at [580, 392] on button "Save" at bounding box center [575, 391] width 68 height 19
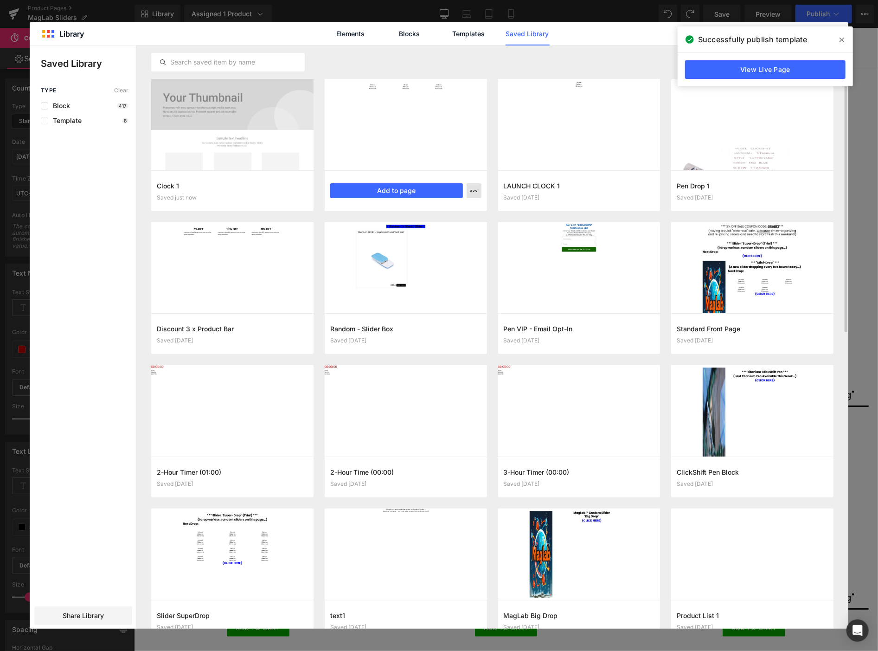
click at [478, 188] on button "button" at bounding box center [474, 190] width 15 height 15
click at [407, 232] on p "Delete" at bounding box center [403, 231] width 19 height 8
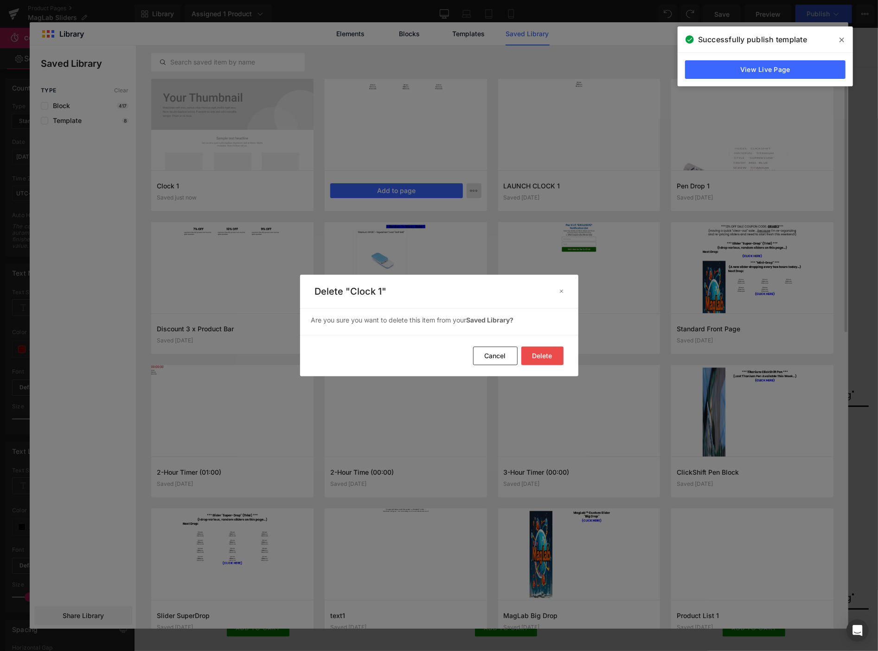
click at [537, 355] on button "Delete" at bounding box center [542, 355] width 42 height 19
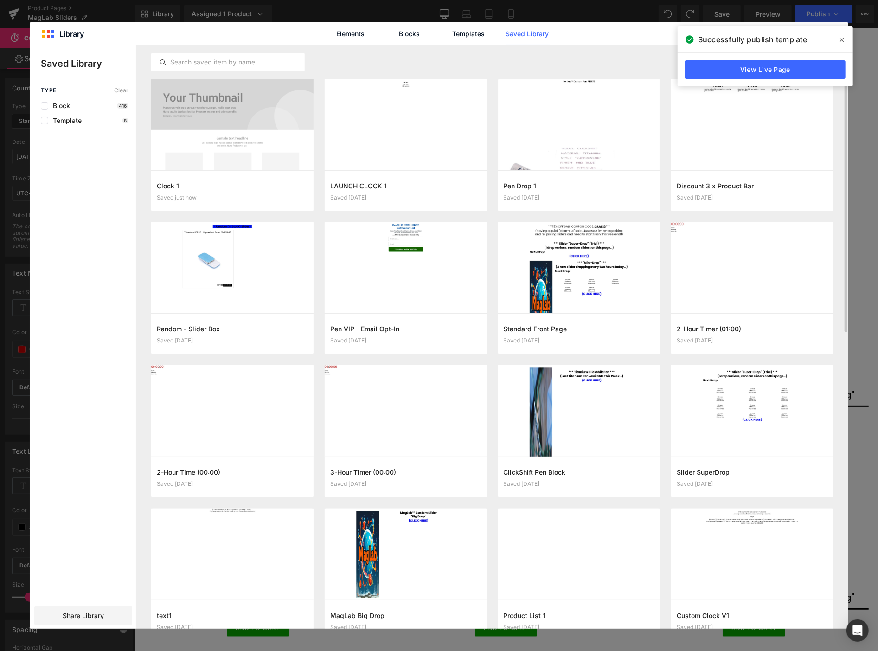
click at [841, 39] on icon at bounding box center [841, 40] width 5 height 5
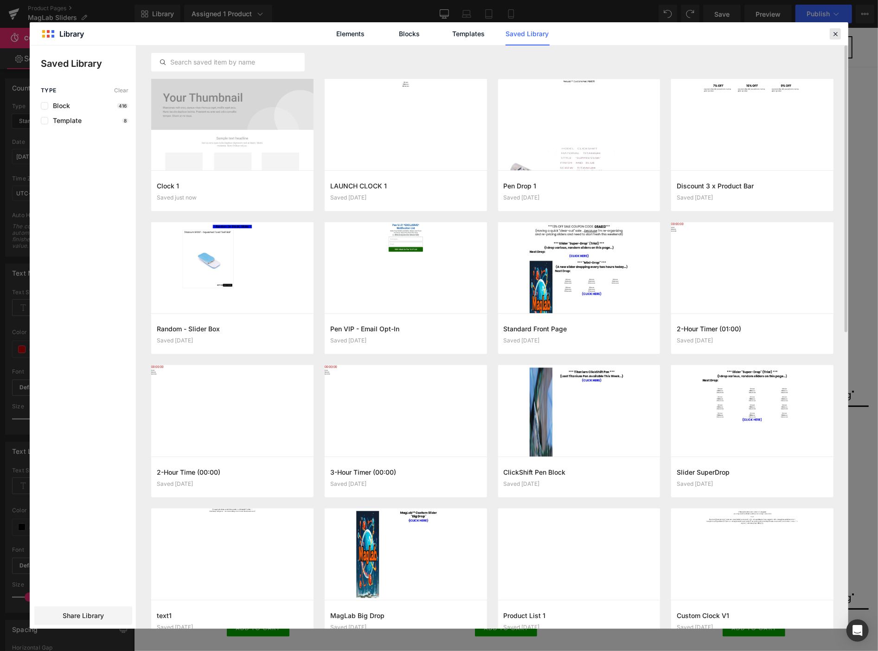
click at [837, 34] on icon at bounding box center [835, 34] width 8 height 8
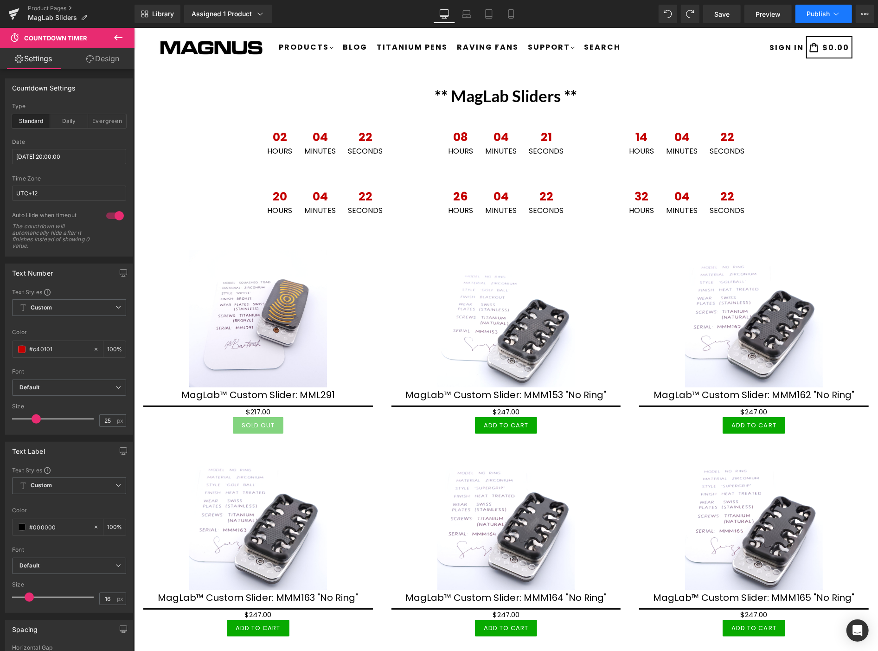
click at [813, 12] on span "Publish" at bounding box center [817, 13] width 23 height 7
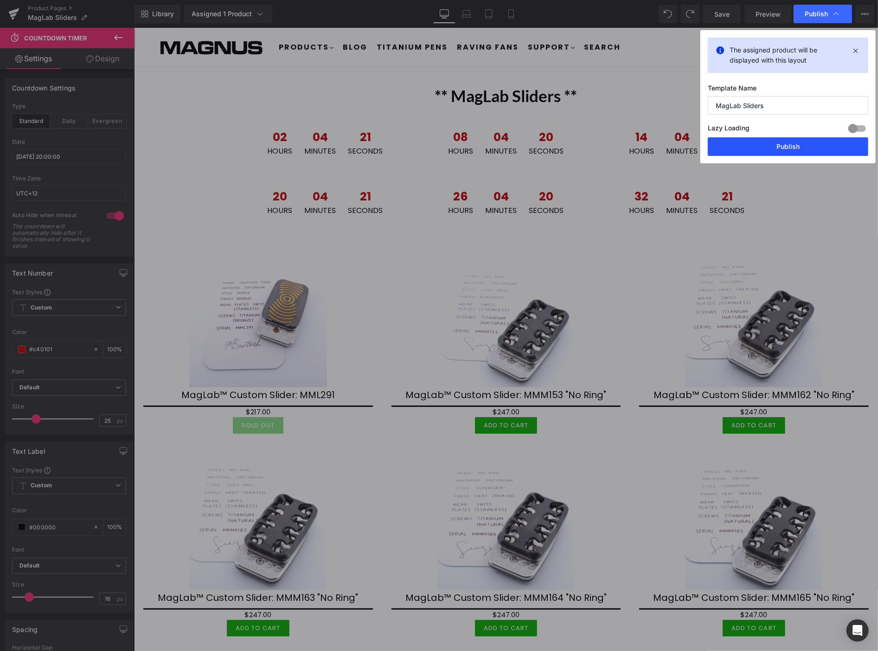
click at [804, 144] on button "Publish" at bounding box center [788, 146] width 160 height 19
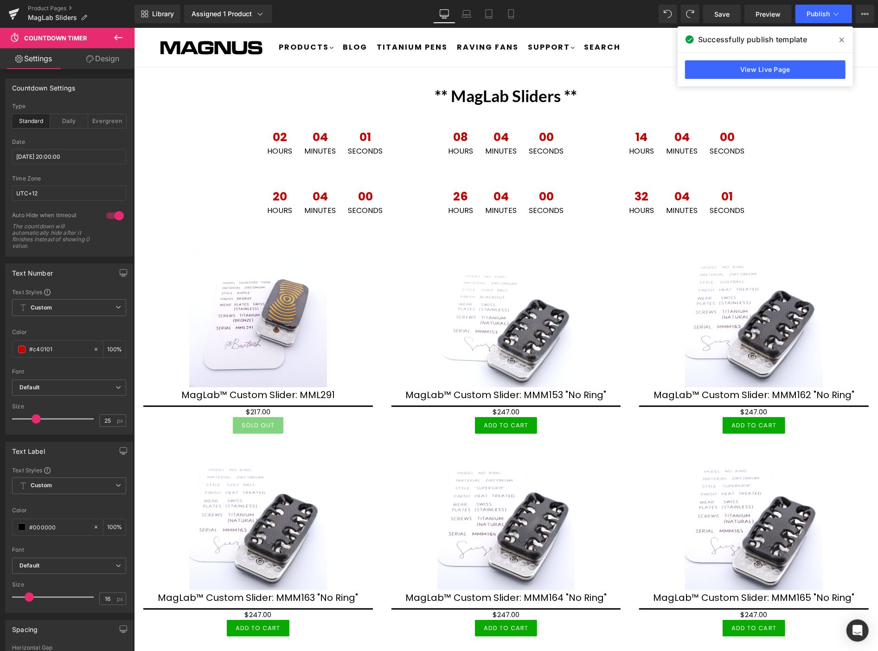
click at [41, 4] on div "Product Pages MagLab Sliders" at bounding box center [67, 14] width 134 height 28
click at [50, 5] on link "Product Pages" at bounding box center [81, 8] width 107 height 7
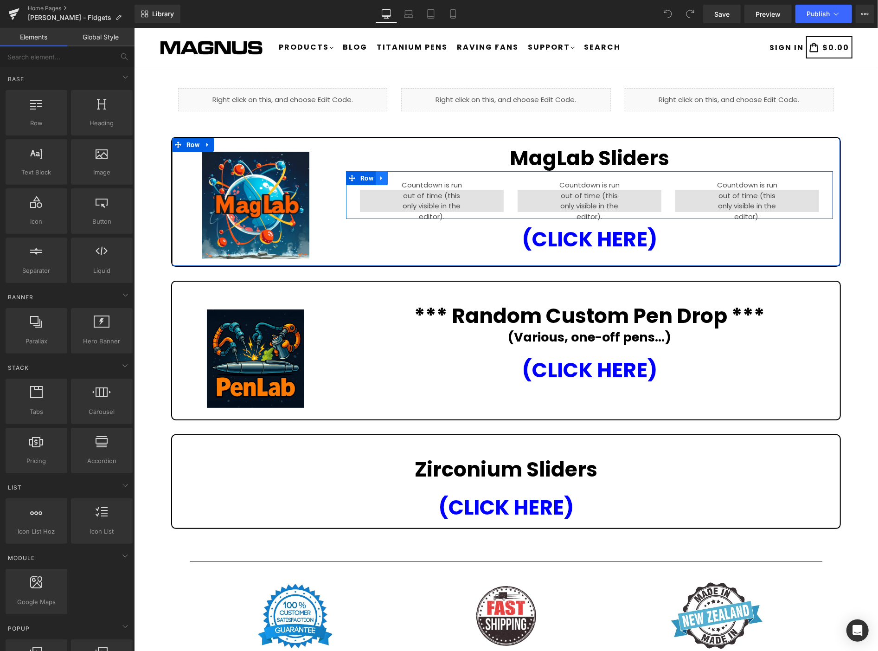
click at [379, 175] on icon at bounding box center [381, 177] width 6 height 7
click at [403, 174] on icon at bounding box center [405, 177] width 6 height 6
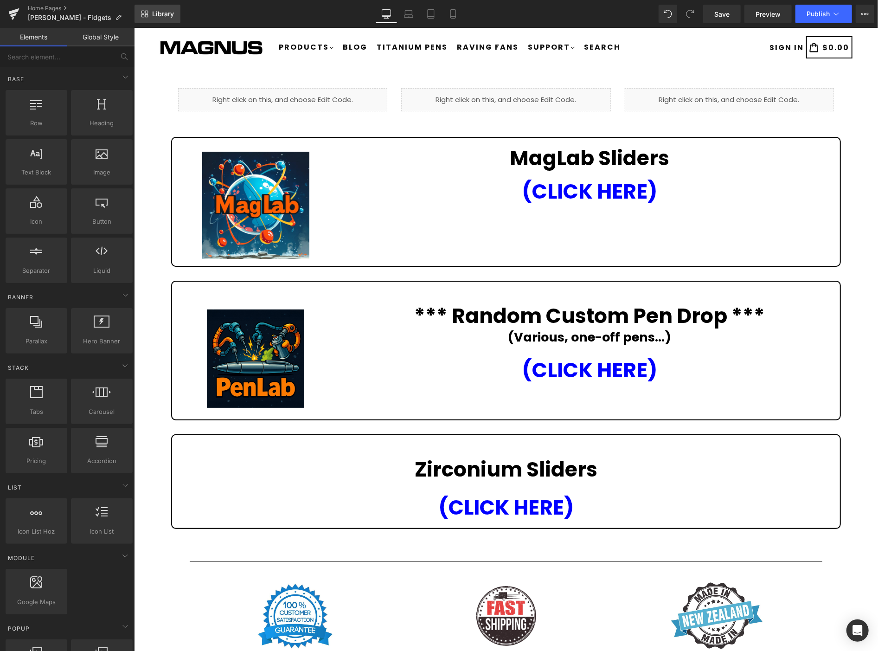
click at [167, 10] on span "Library" at bounding box center [163, 14] width 22 height 8
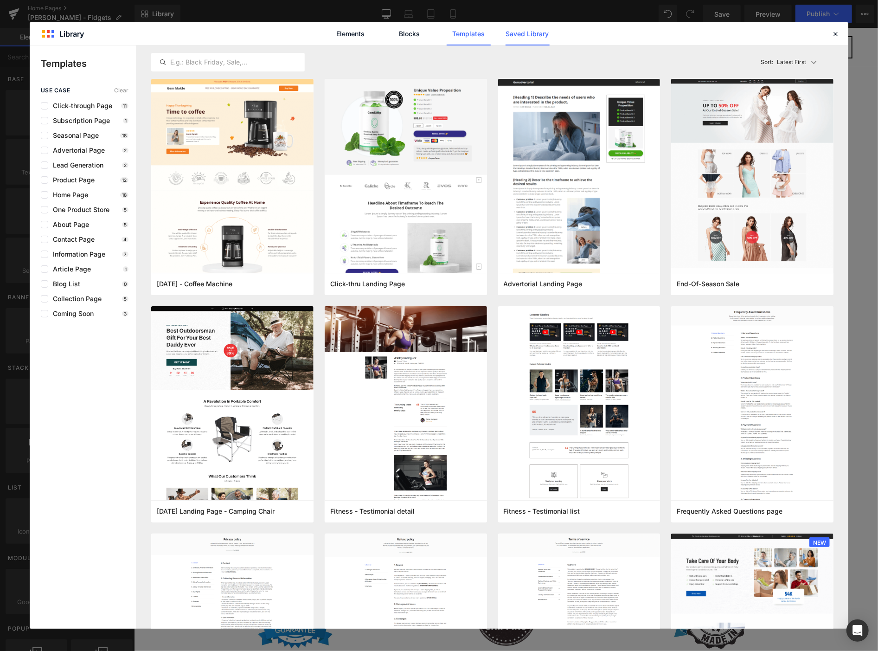
click at [529, 29] on link "Saved Library" at bounding box center [527, 33] width 44 height 23
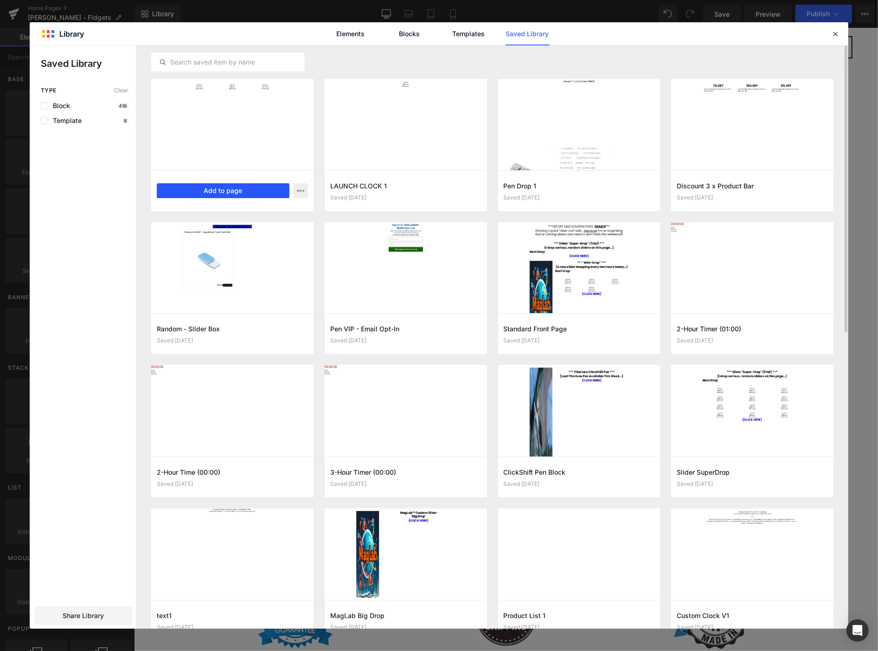
click at [263, 186] on button "Add to page" at bounding box center [223, 190] width 133 height 15
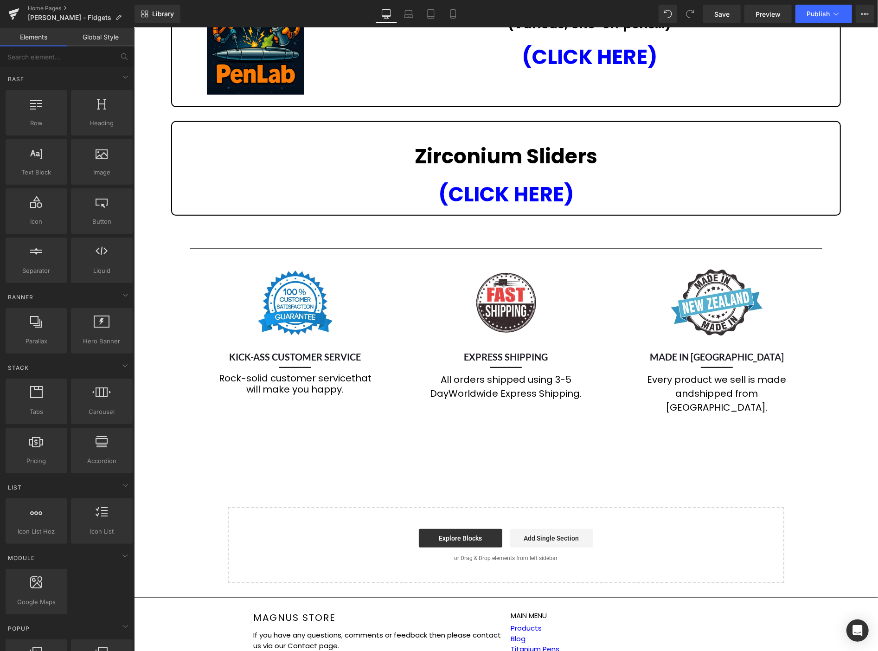
scroll to position [365, 0]
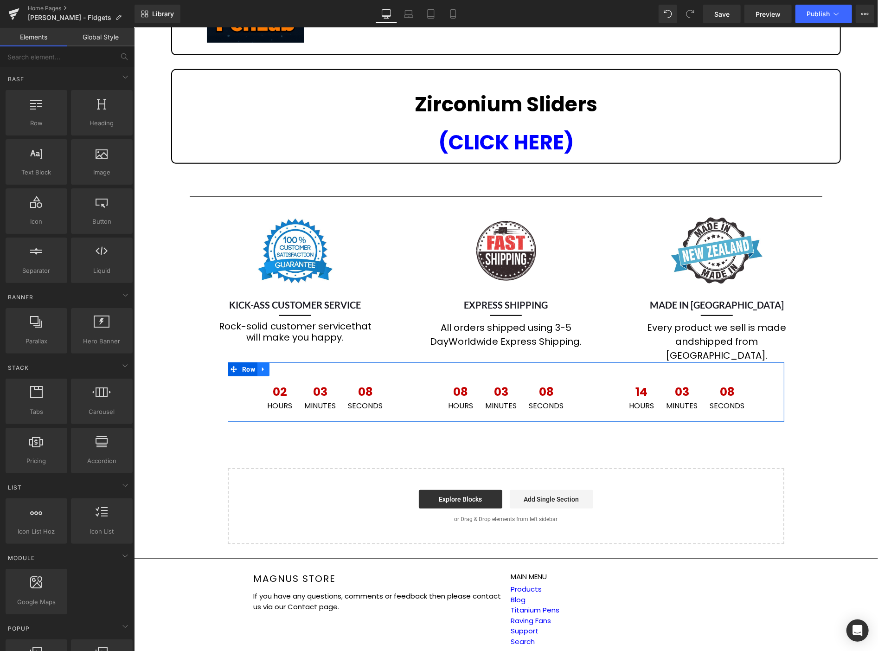
click at [262, 366] on icon at bounding box center [263, 368] width 2 height 4
click at [286, 365] on icon at bounding box center [287, 368] width 6 height 7
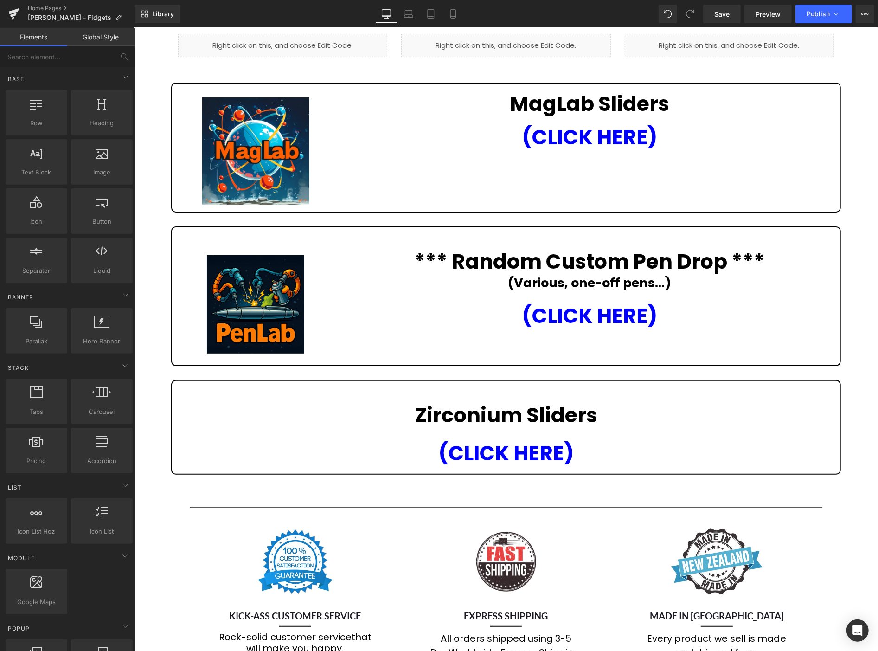
scroll to position [5, 0]
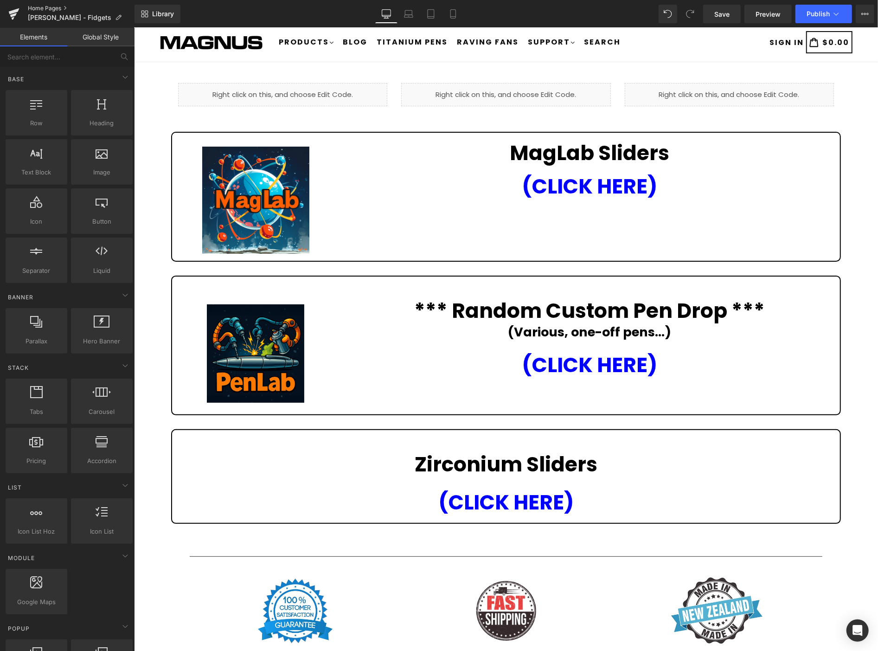
click at [58, 5] on link "Home Pages" at bounding box center [81, 8] width 107 height 7
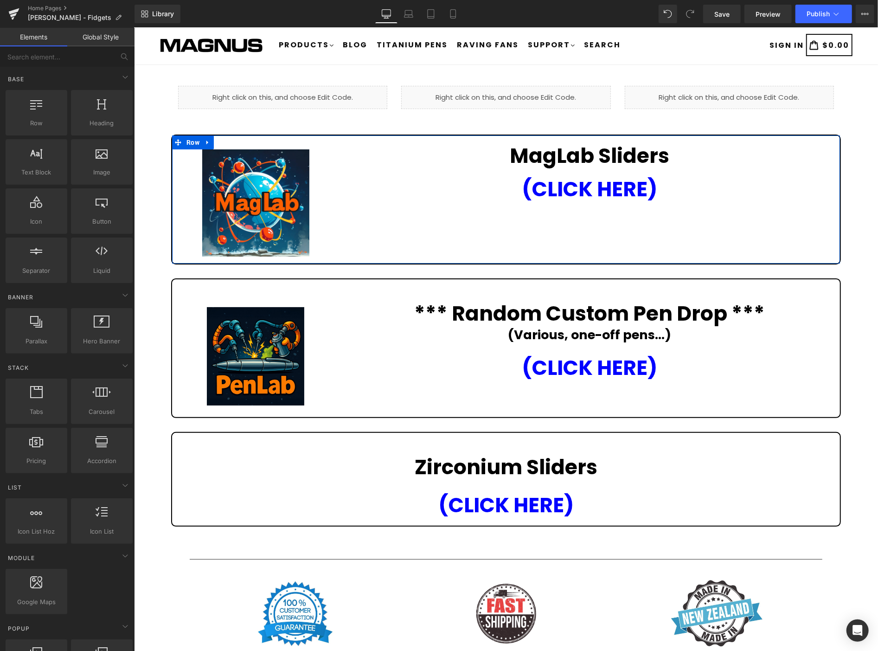
scroll to position [0, 0]
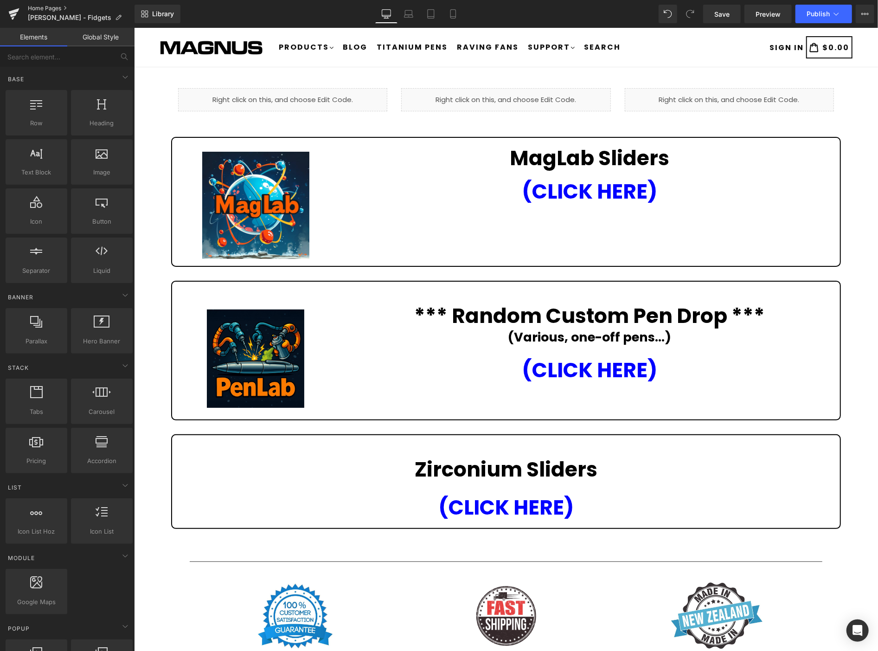
click at [40, 7] on link "Home Pages" at bounding box center [81, 8] width 107 height 7
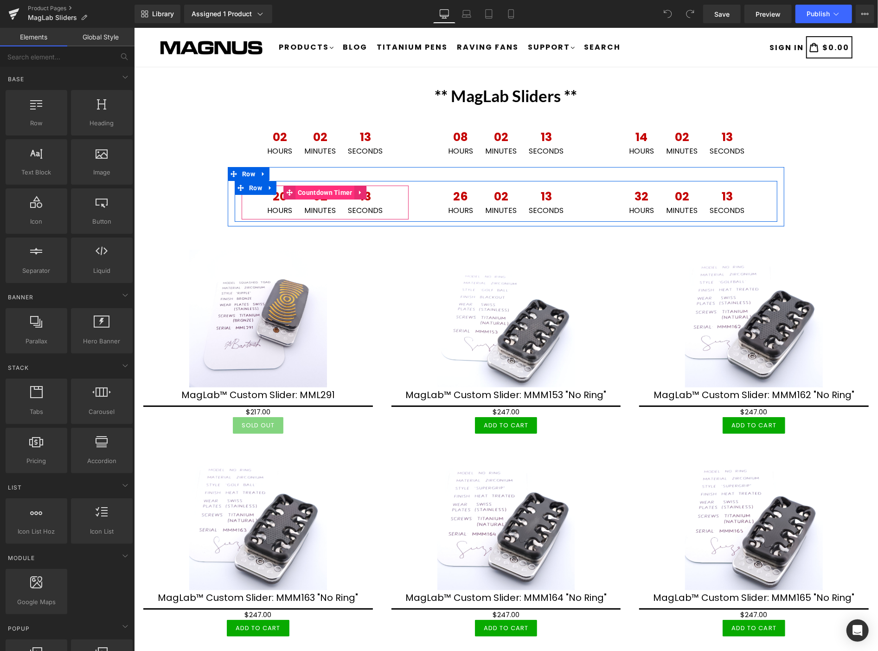
drag, startPoint x: 203, startPoint y: 114, endPoint x: 292, endPoint y: 194, distance: 120.2
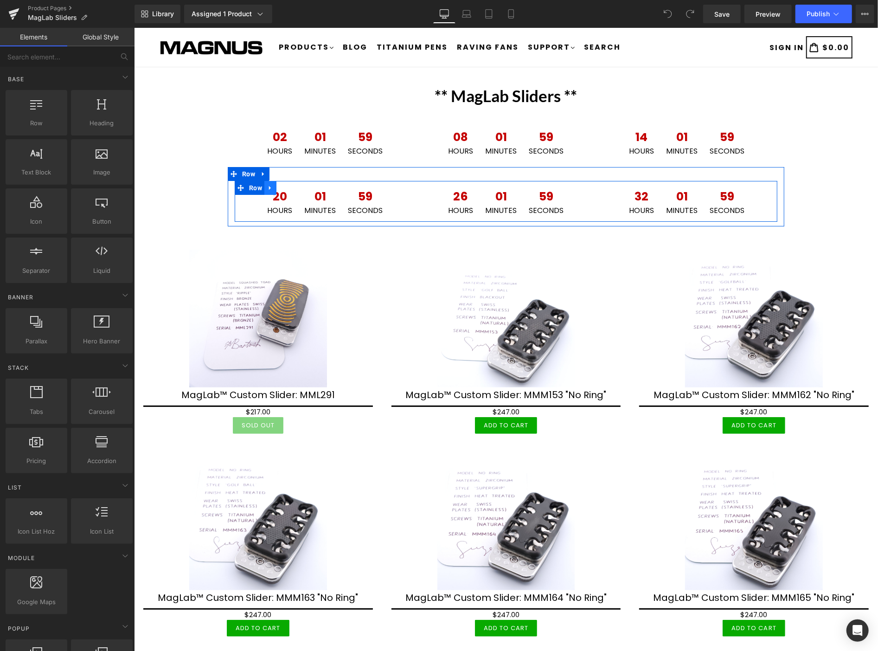
click at [267, 187] on icon at bounding box center [270, 187] width 6 height 7
click at [306, 187] on icon at bounding box center [307, 187] width 2 height 4
click at [267, 185] on icon at bounding box center [270, 187] width 6 height 7
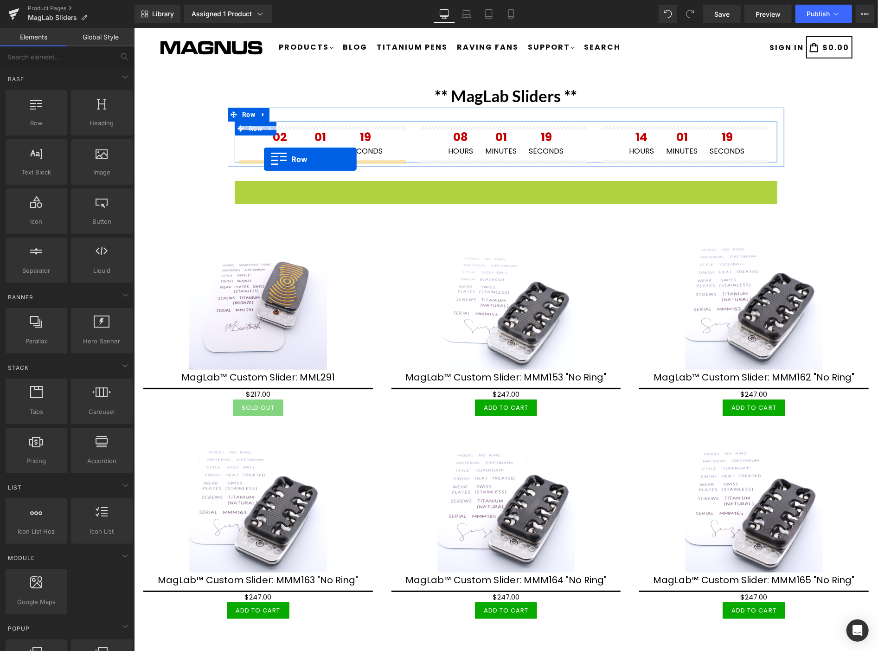
drag, startPoint x: 238, startPoint y: 187, endPoint x: 263, endPoint y: 159, distance: 38.4
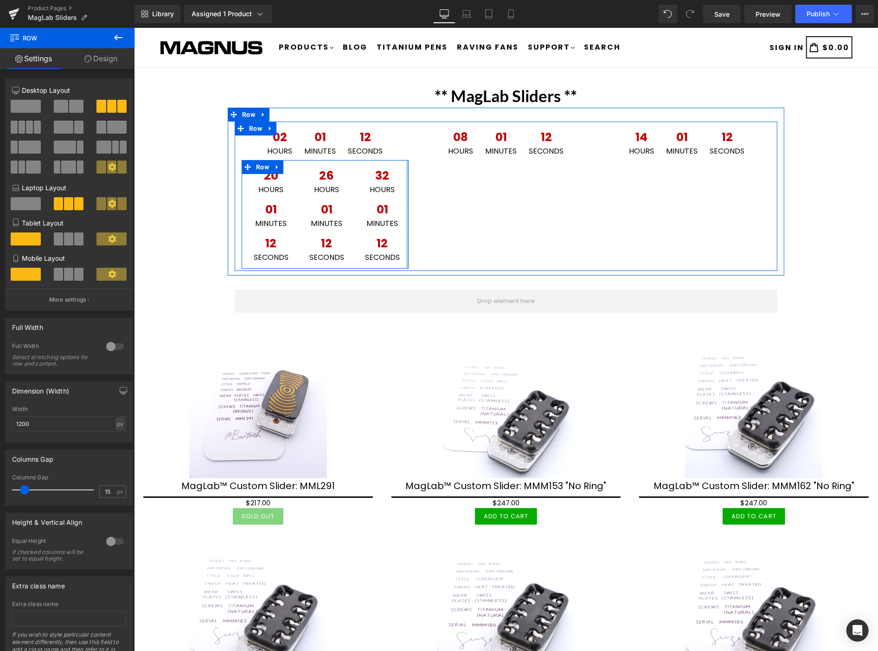
drag, startPoint x: 403, startPoint y: 209, endPoint x: 689, endPoint y: 209, distance: 285.7
click at [689, 209] on div "02 Hours 01 Minutes 12 Seconds Countdown Timer 20 Hours 01 Minutes 12 Seconds C…" at bounding box center [505, 195] width 543 height 149
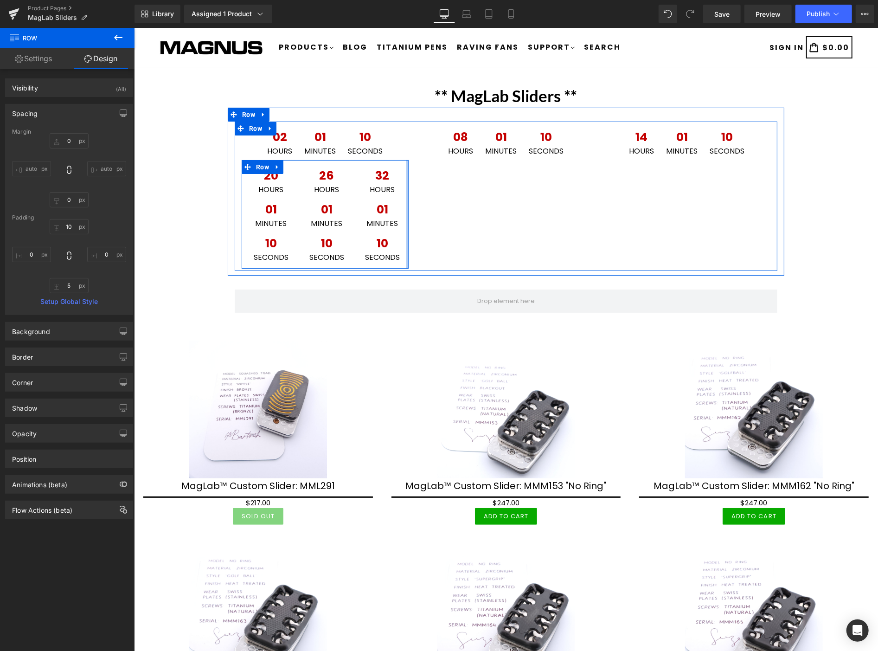
type input "0px"
drag, startPoint x: 402, startPoint y: 206, endPoint x: 582, endPoint y: 218, distance: 181.3
click at [622, 208] on div "02 Hours 01 Minutes 10 Seconds Countdown Timer 20 Hours 01 Minutes 10 Seconds C…" at bounding box center [505, 195] width 543 height 149
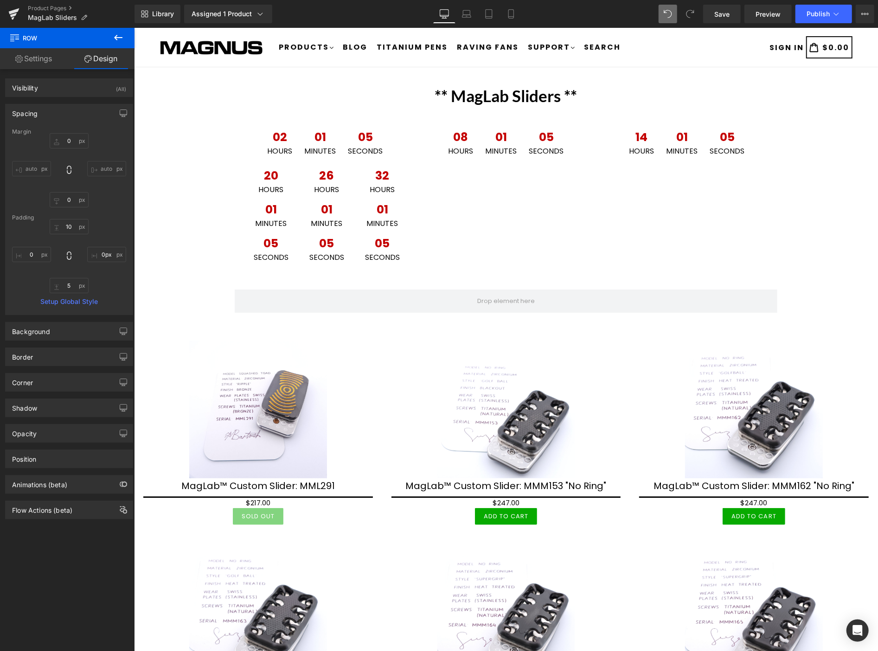
type input "0"
type input "10"
type input "0"
type input "5"
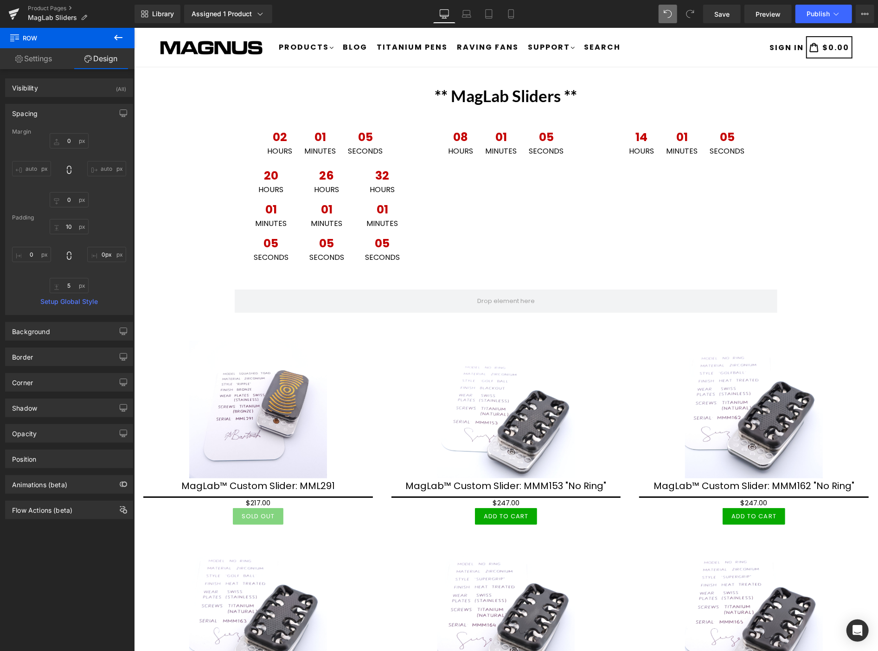
type input "0"
type input "10"
type input "0"
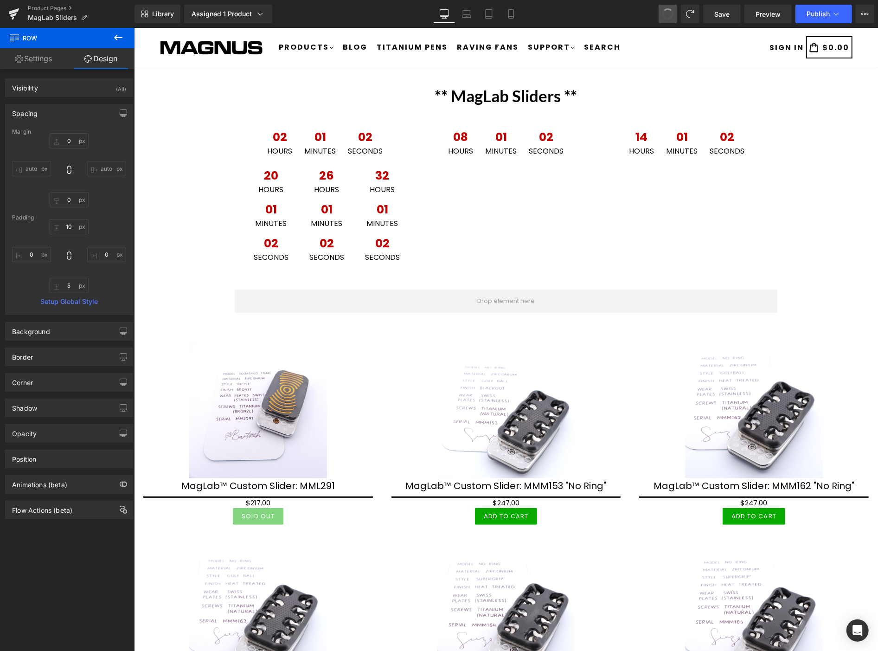
type input "5"
type input "0"
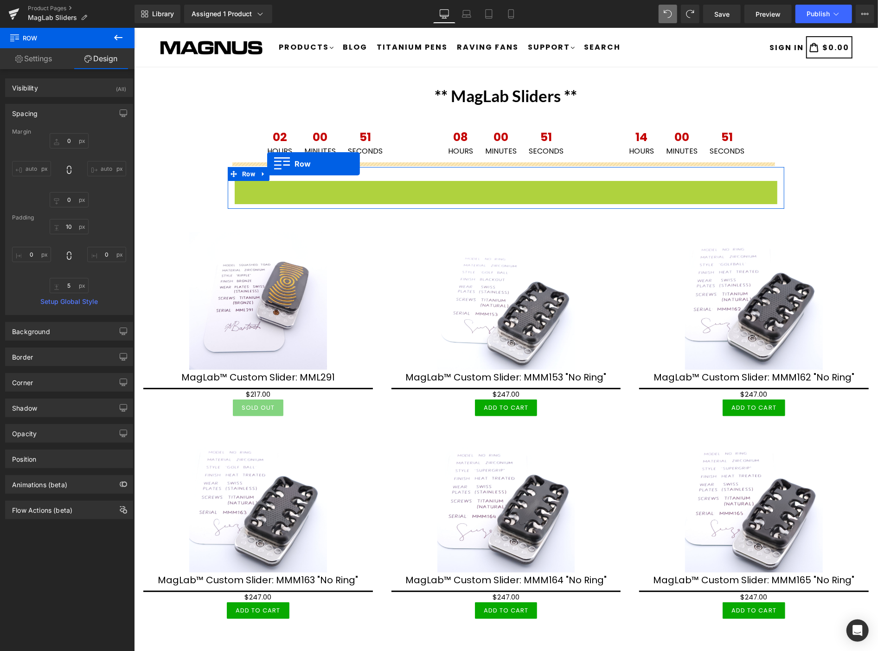
drag, startPoint x: 237, startPoint y: 190, endPoint x: 267, endPoint y: 163, distance: 39.7
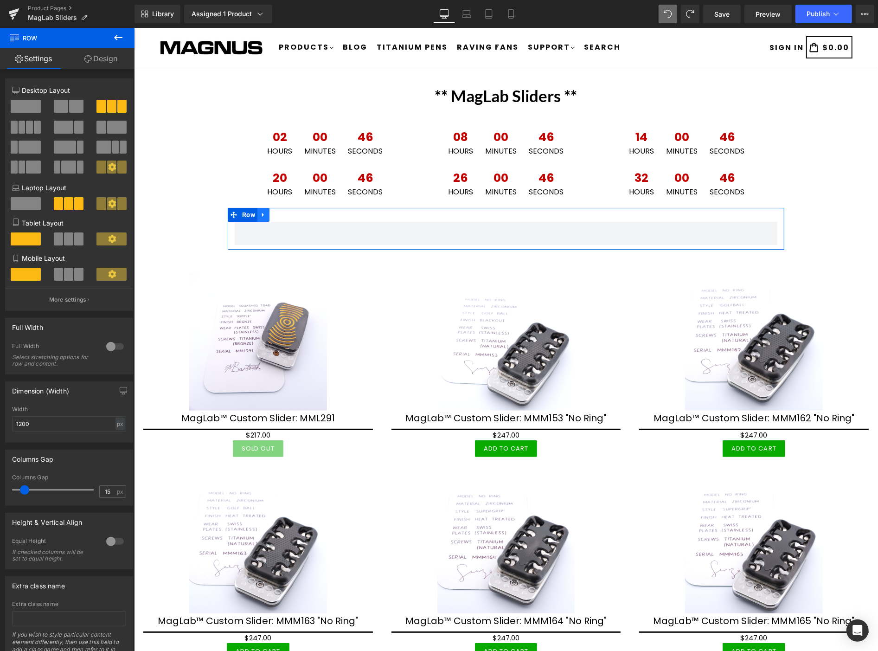
click at [260, 215] on icon at bounding box center [263, 214] width 6 height 7
click at [286, 212] on icon at bounding box center [287, 214] width 6 height 6
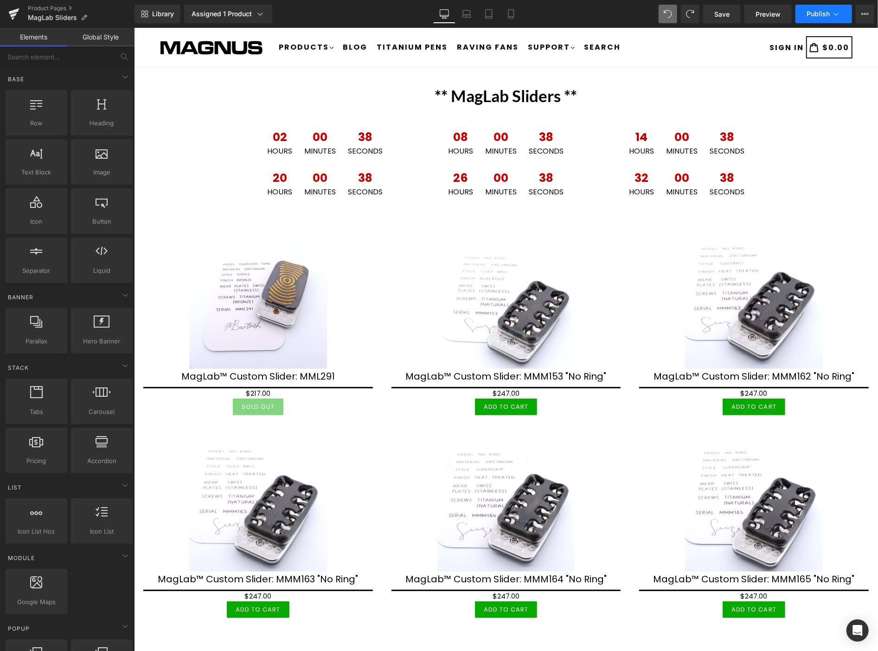
click at [814, 14] on span "Publish" at bounding box center [817, 13] width 23 height 7
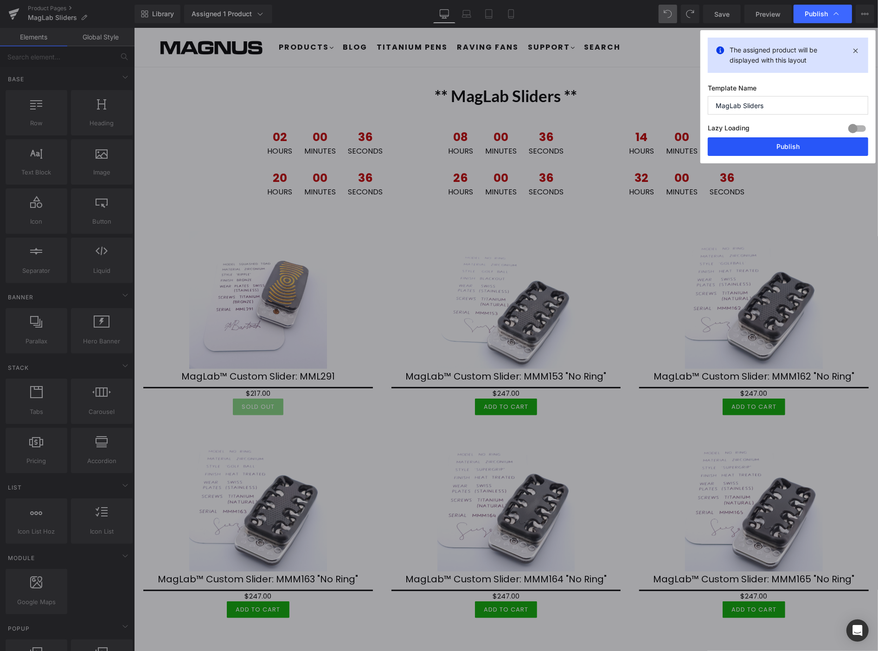
click at [805, 145] on button "Publish" at bounding box center [788, 146] width 160 height 19
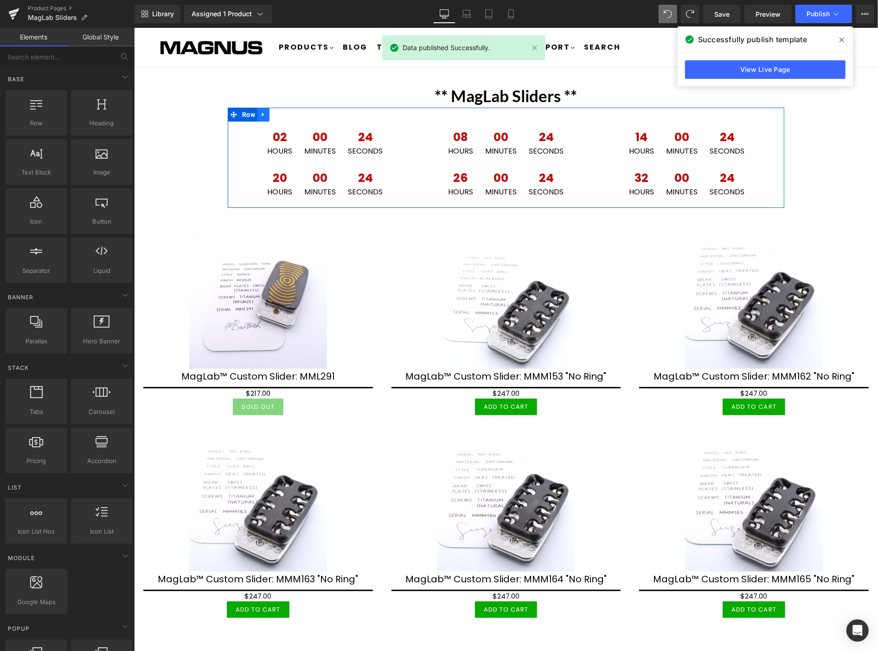
click at [260, 113] on icon at bounding box center [263, 114] width 6 height 7
click at [260, 116] on icon at bounding box center [263, 114] width 6 height 6
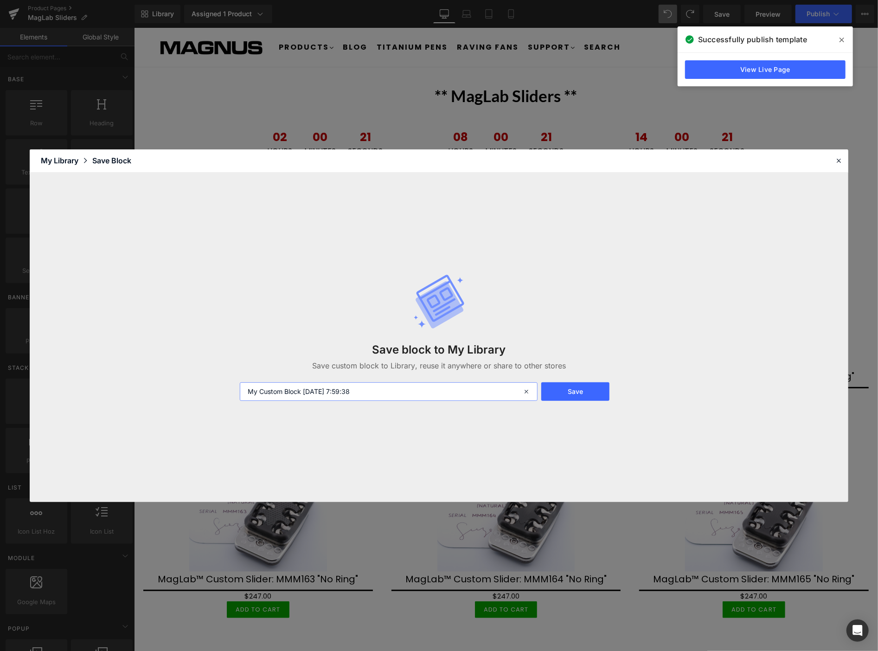
click at [371, 396] on input "My Custom Block [DATE] 7:59:38" at bounding box center [389, 391] width 298 height 19
type input "Clock 1"
click at [572, 385] on button "Save" at bounding box center [575, 391] width 68 height 19
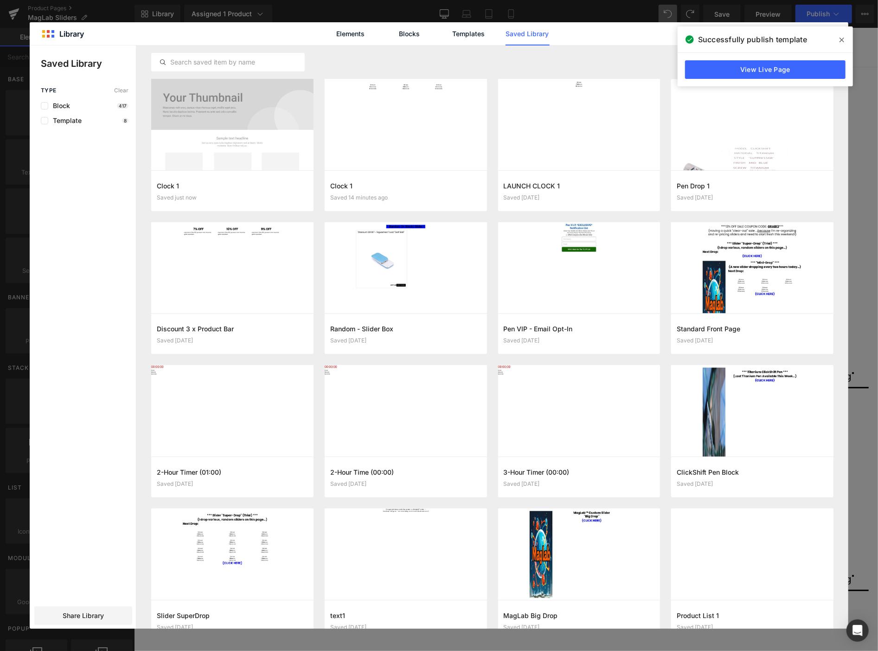
click at [842, 35] on span at bounding box center [841, 39] width 15 height 15
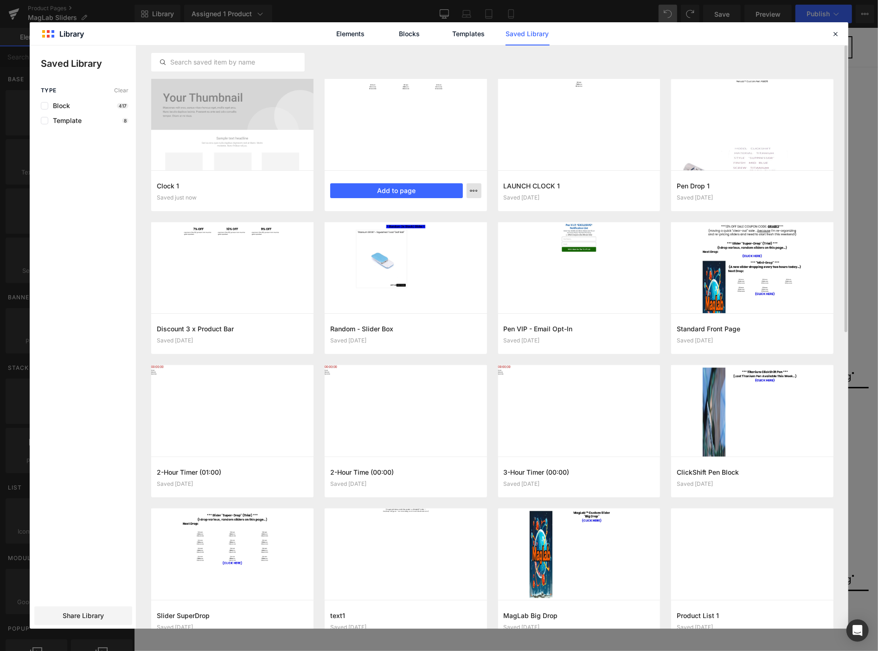
click at [0, 0] on icon "button" at bounding box center [0, 0] width 0 height 0
click at [0, 0] on div "Delete" at bounding box center [0, 0] width 0 height 0
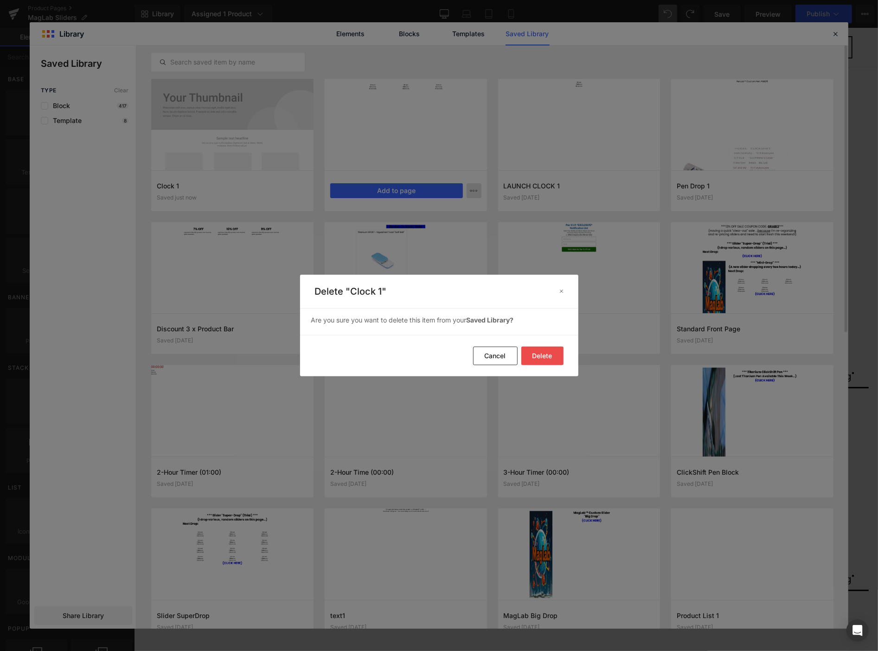
click at [0, 0] on button "Delete" at bounding box center [0, 0] width 0 height 0
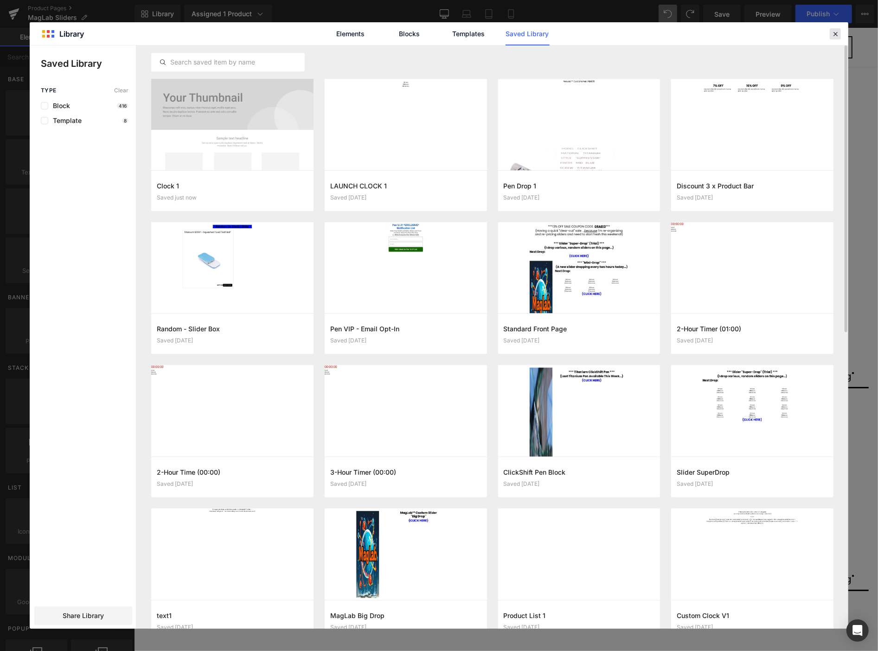
drag, startPoint x: 837, startPoint y: 34, endPoint x: 681, endPoint y: 16, distance: 157.8
click at [837, 34] on icon at bounding box center [835, 34] width 8 height 8
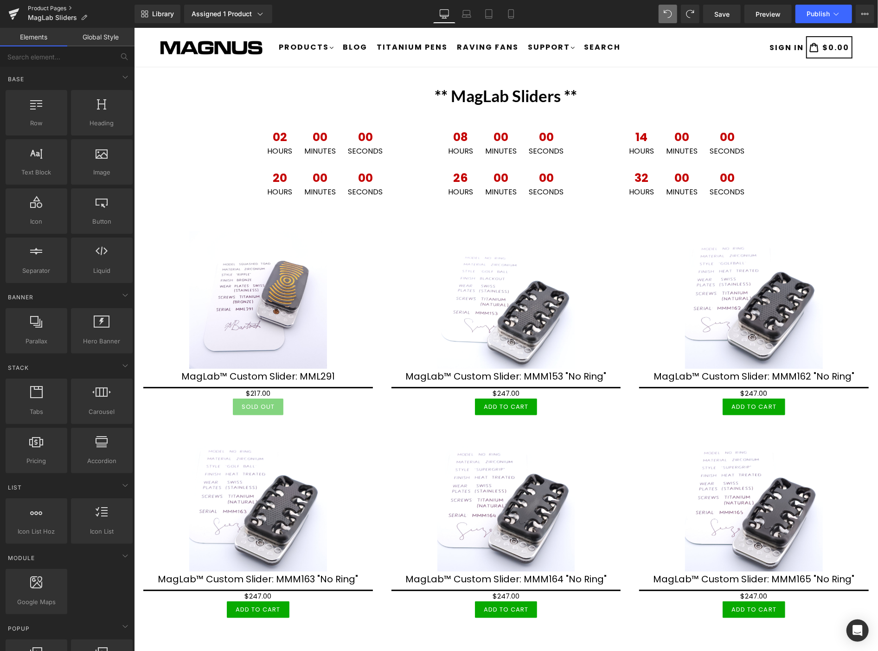
click at [70, 6] on link "Product Pages" at bounding box center [81, 8] width 107 height 7
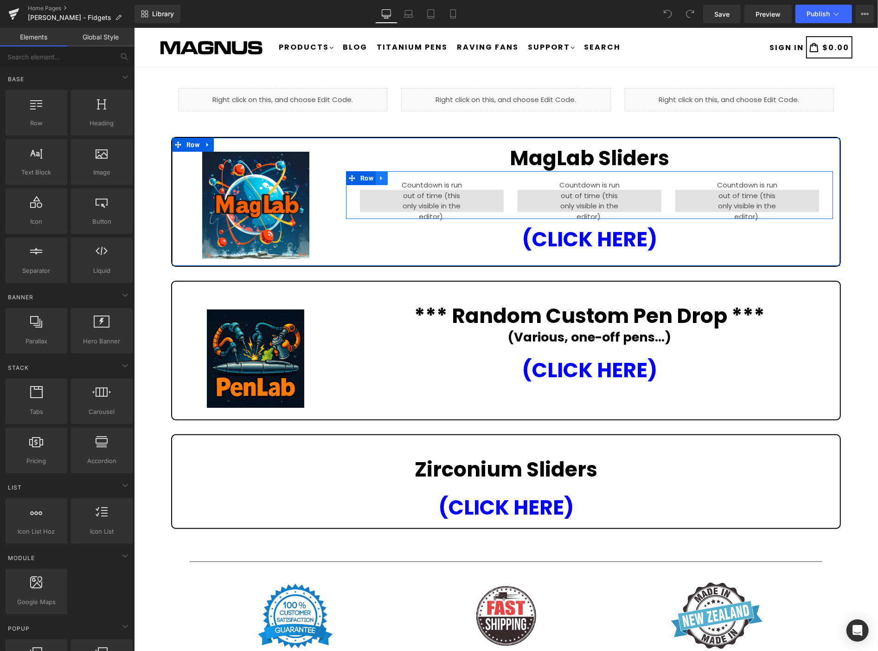
click at [380, 176] on icon at bounding box center [381, 177] width 6 height 7
click at [403, 174] on icon at bounding box center [405, 177] width 6 height 7
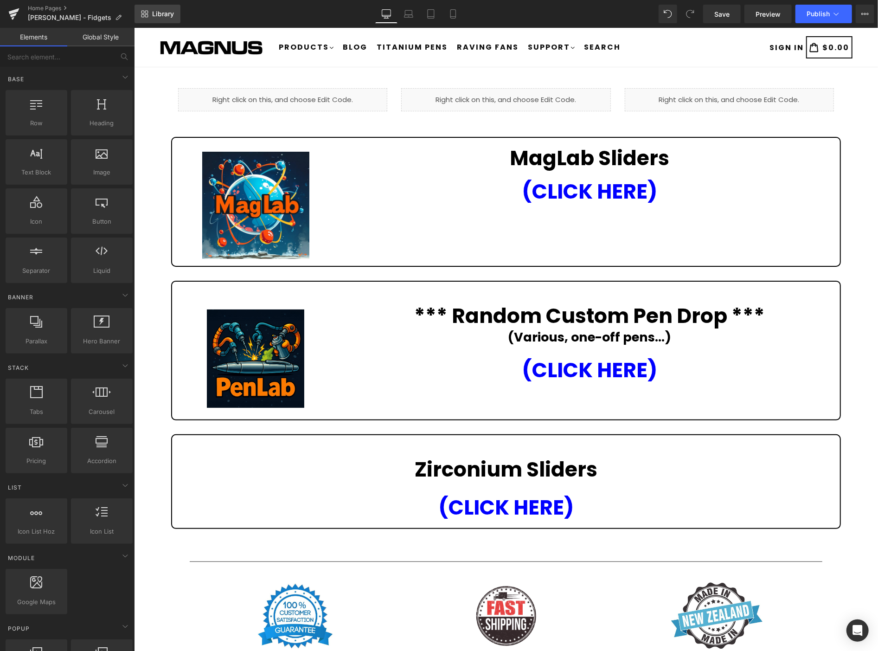
click at [161, 11] on span "Library" at bounding box center [163, 14] width 22 height 8
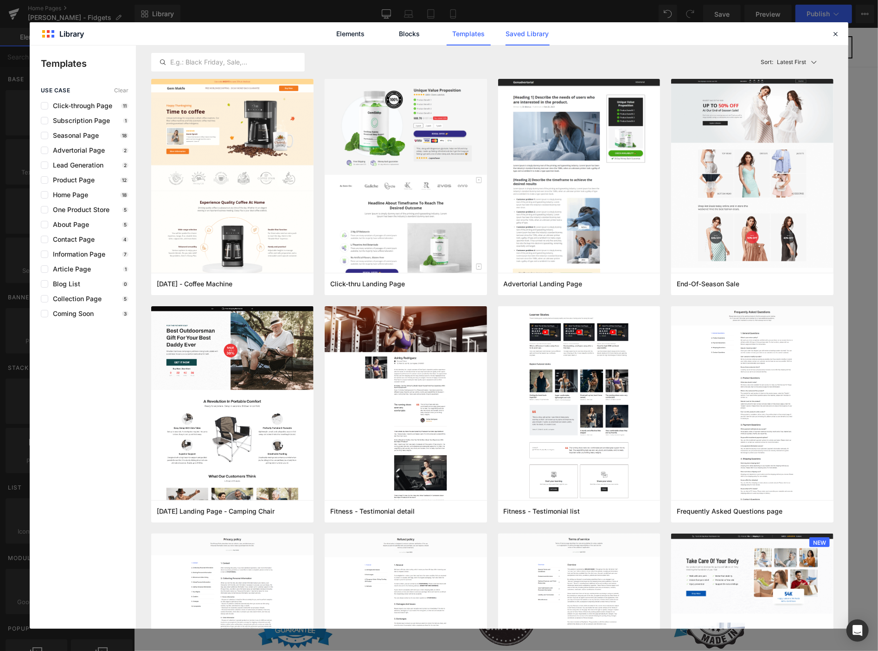
click at [531, 36] on link "Saved Library" at bounding box center [527, 33] width 44 height 23
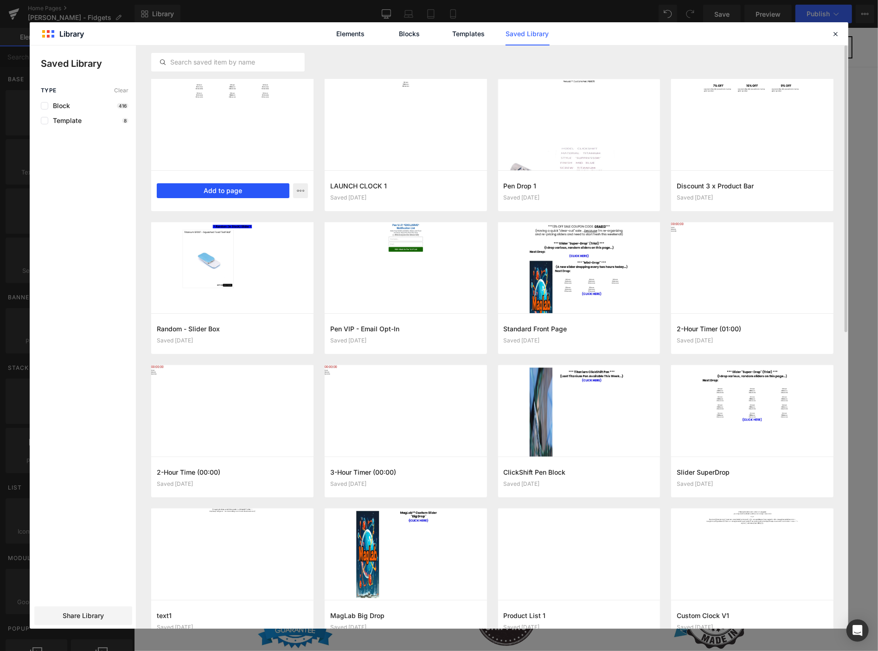
click at [229, 191] on button "Add to page" at bounding box center [223, 190] width 133 height 15
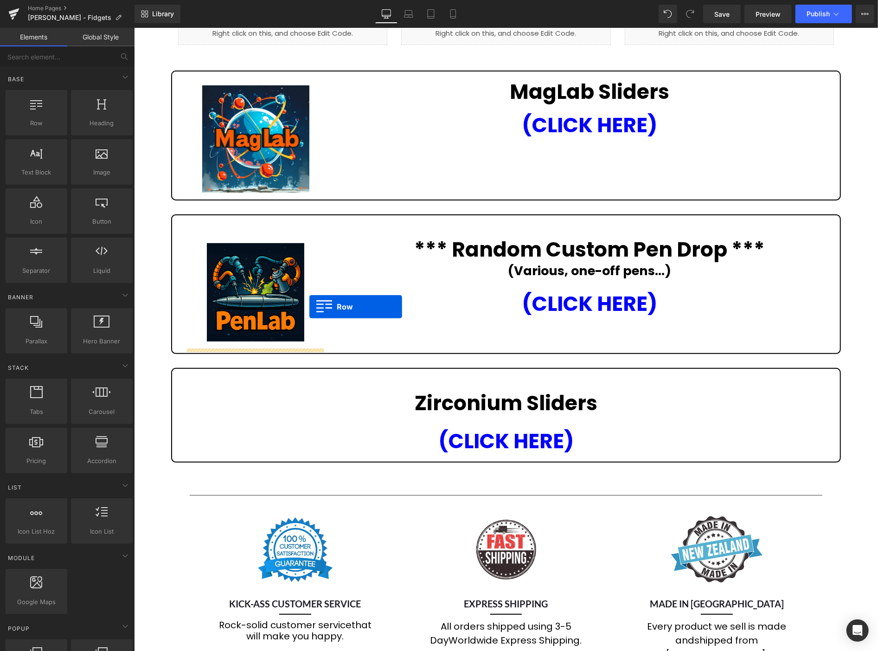
scroll to position [56, 0]
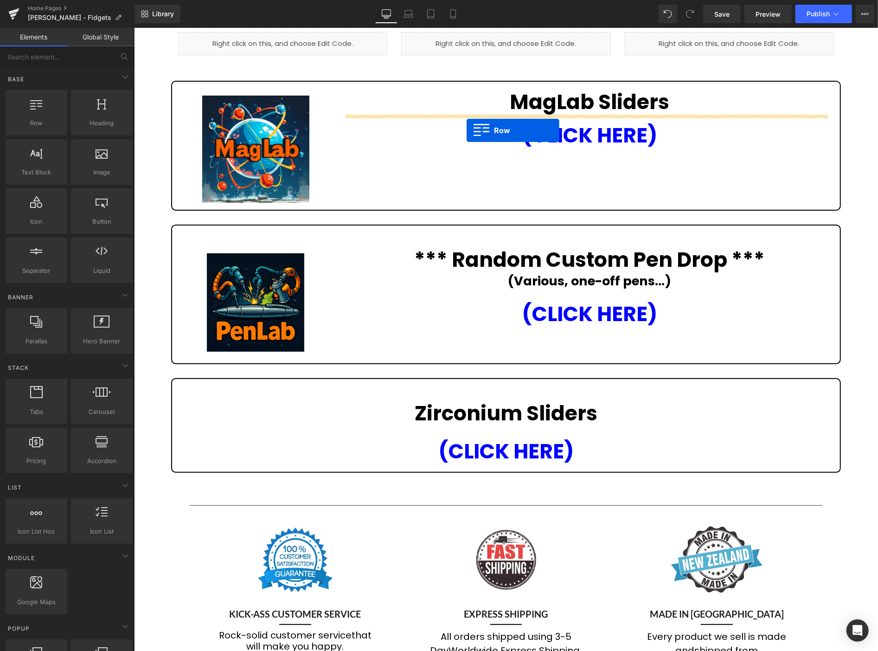
drag, startPoint x: 230, startPoint y: 351, endPoint x: 466, endPoint y: 130, distance: 322.5
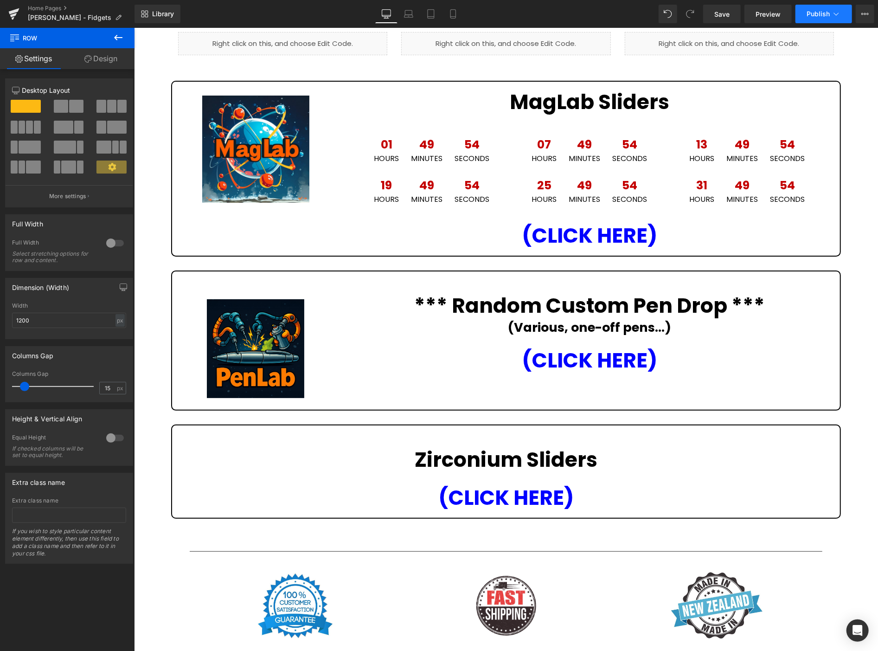
click at [812, 19] on button "Publish" at bounding box center [823, 14] width 57 height 19
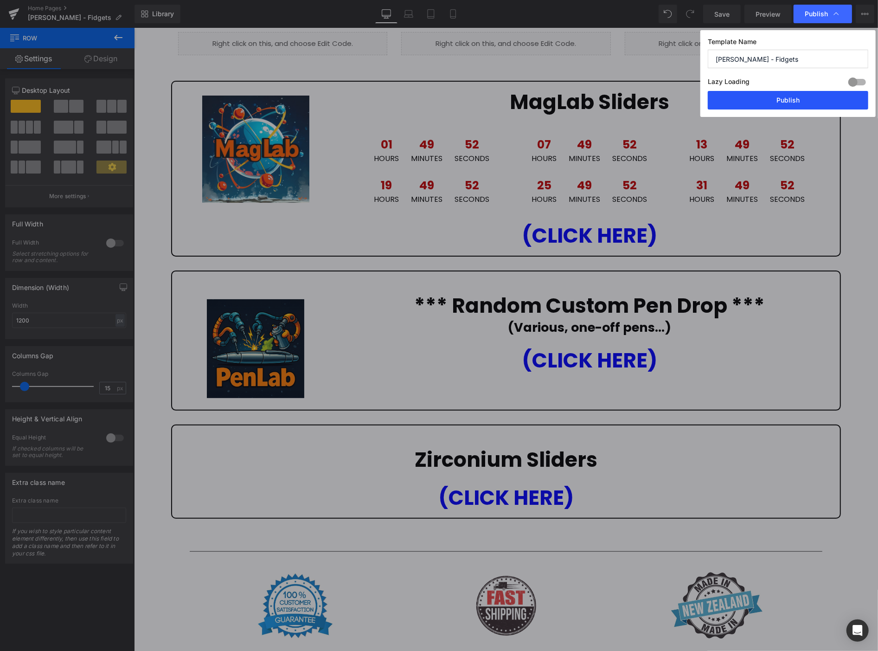
click at [834, 100] on button "Publish" at bounding box center [788, 100] width 160 height 19
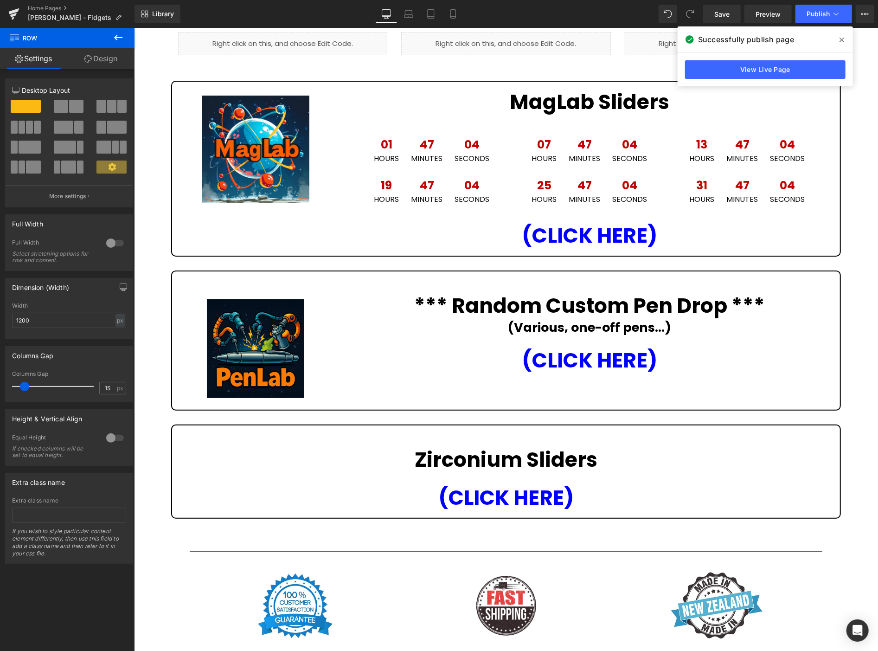
click at [850, 149] on div "Liquid Liquid Liquid Row Image MagLab Sliders Heading 01 Hours 47 Minutes 04 Se…" at bounding box center [506, 432] width 744 height 814
